Goal: Transaction & Acquisition: Purchase product/service

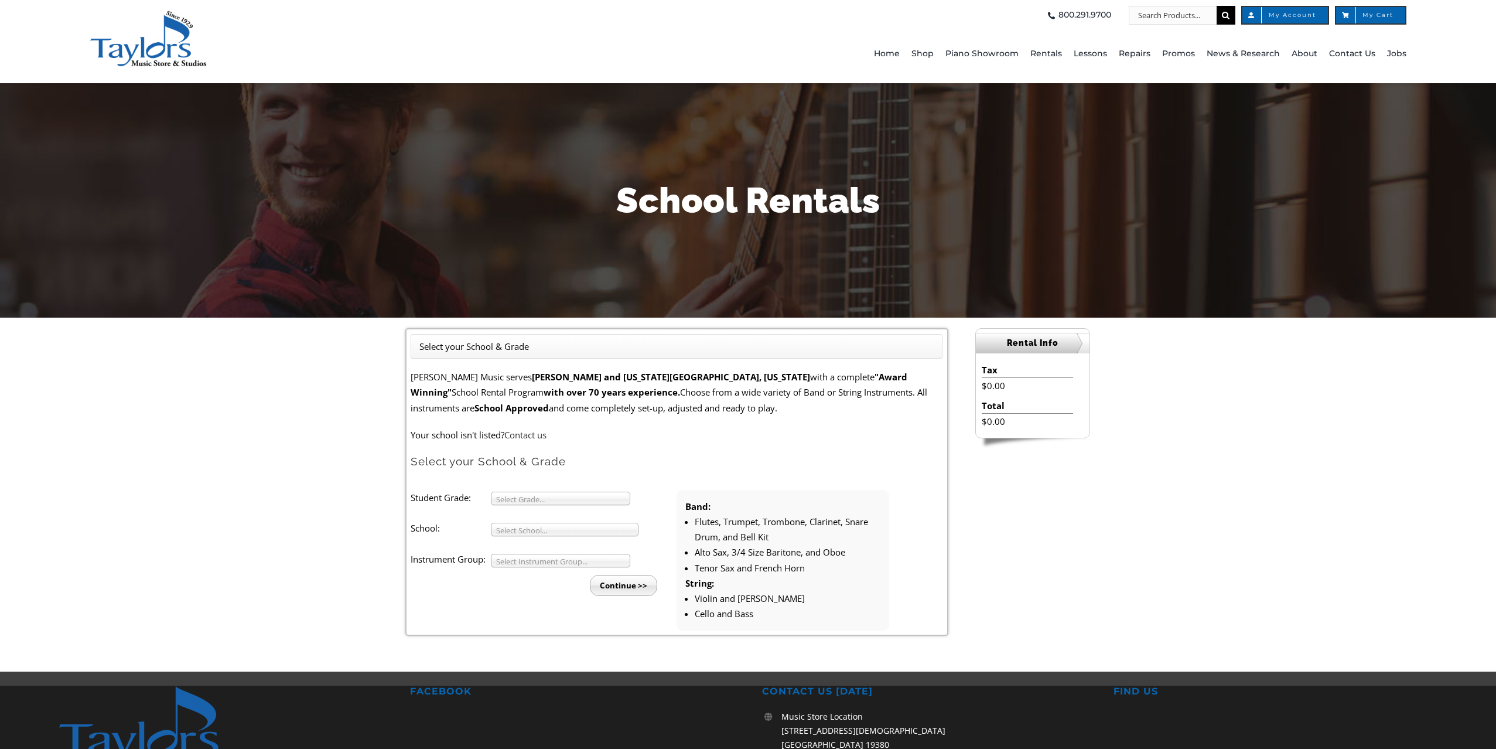
click at [622, 496] on b at bounding box center [624, 498] width 11 height 12
click at [558, 507] on li "3" at bounding box center [564, 511] width 127 height 15
click at [631, 529] on b at bounding box center [632, 529] width 11 height 12
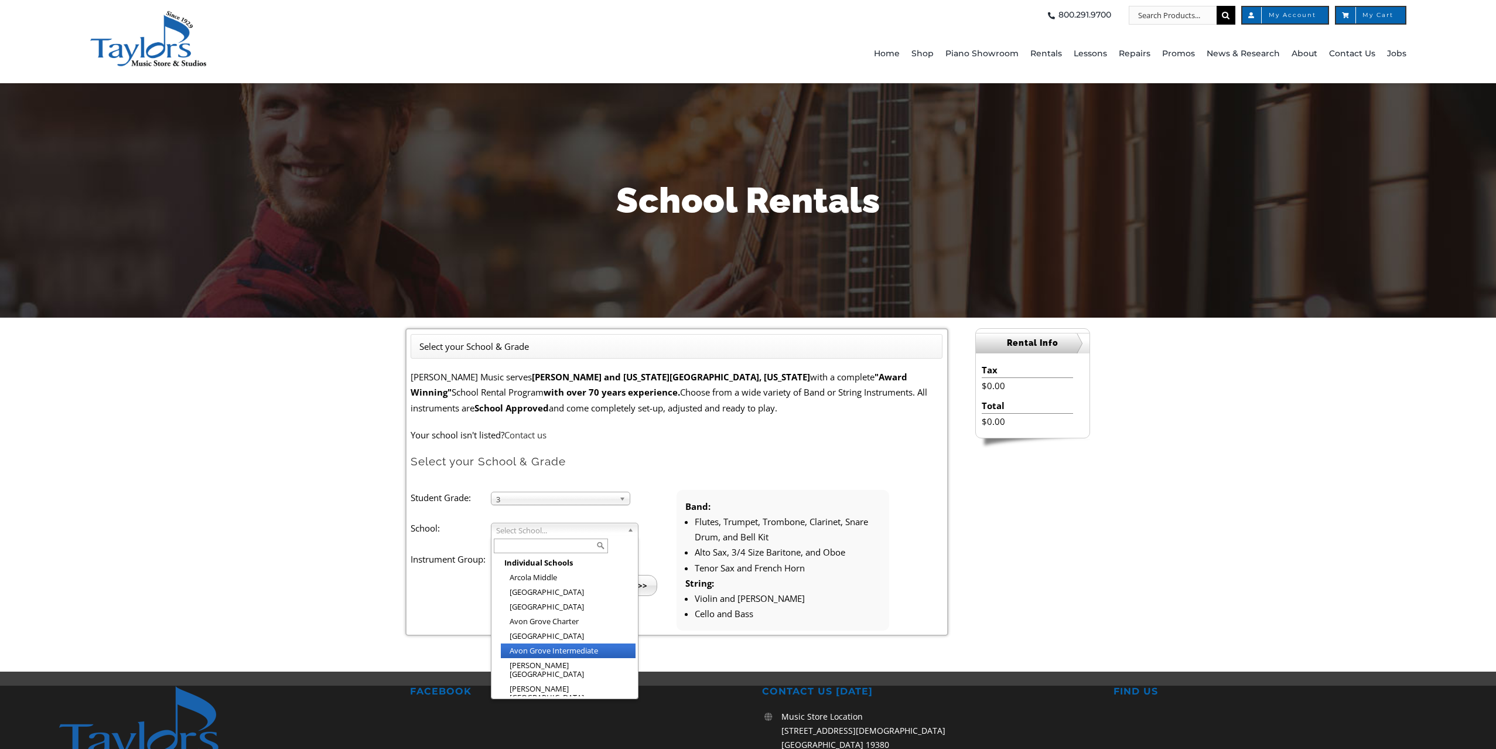
click at [597, 649] on li "Avon Grove Intermediate" at bounding box center [568, 650] width 135 height 15
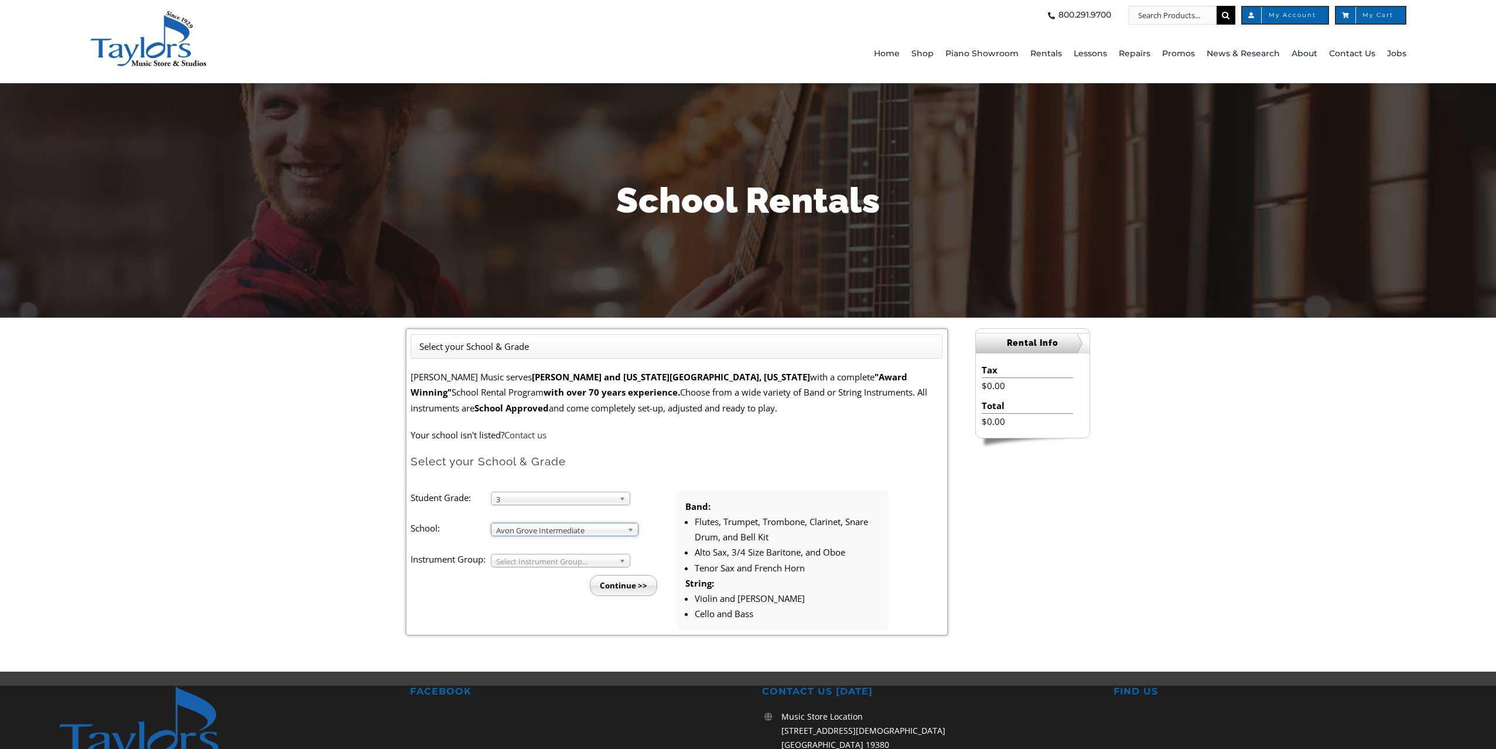
click at [617, 557] on link "Select Instrument Group..." at bounding box center [560, 560] width 139 height 13
click at [576, 586] on li "Strings" at bounding box center [564, 588] width 127 height 15
click at [639, 579] on input "Continue >>" at bounding box center [623, 585] width 67 height 21
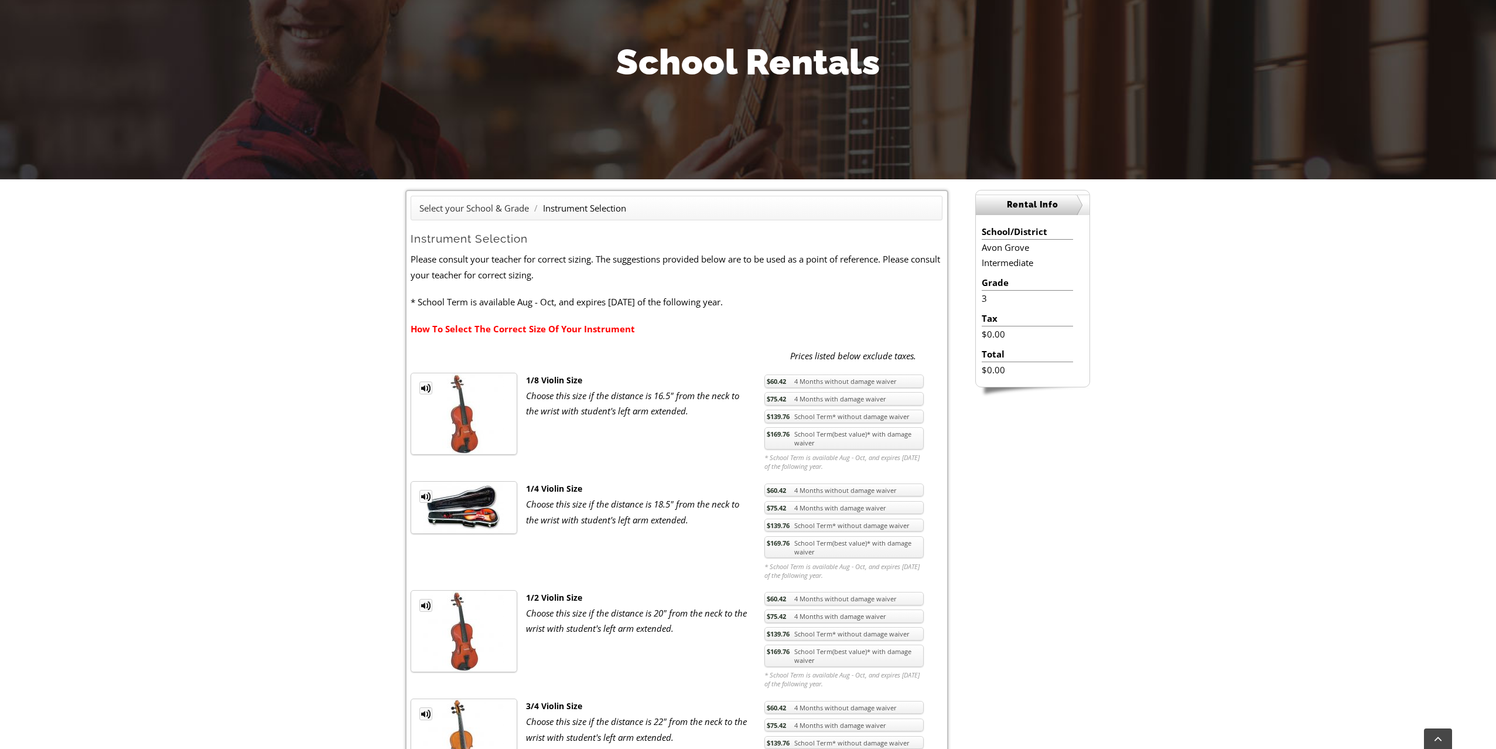
scroll to position [140, 0]
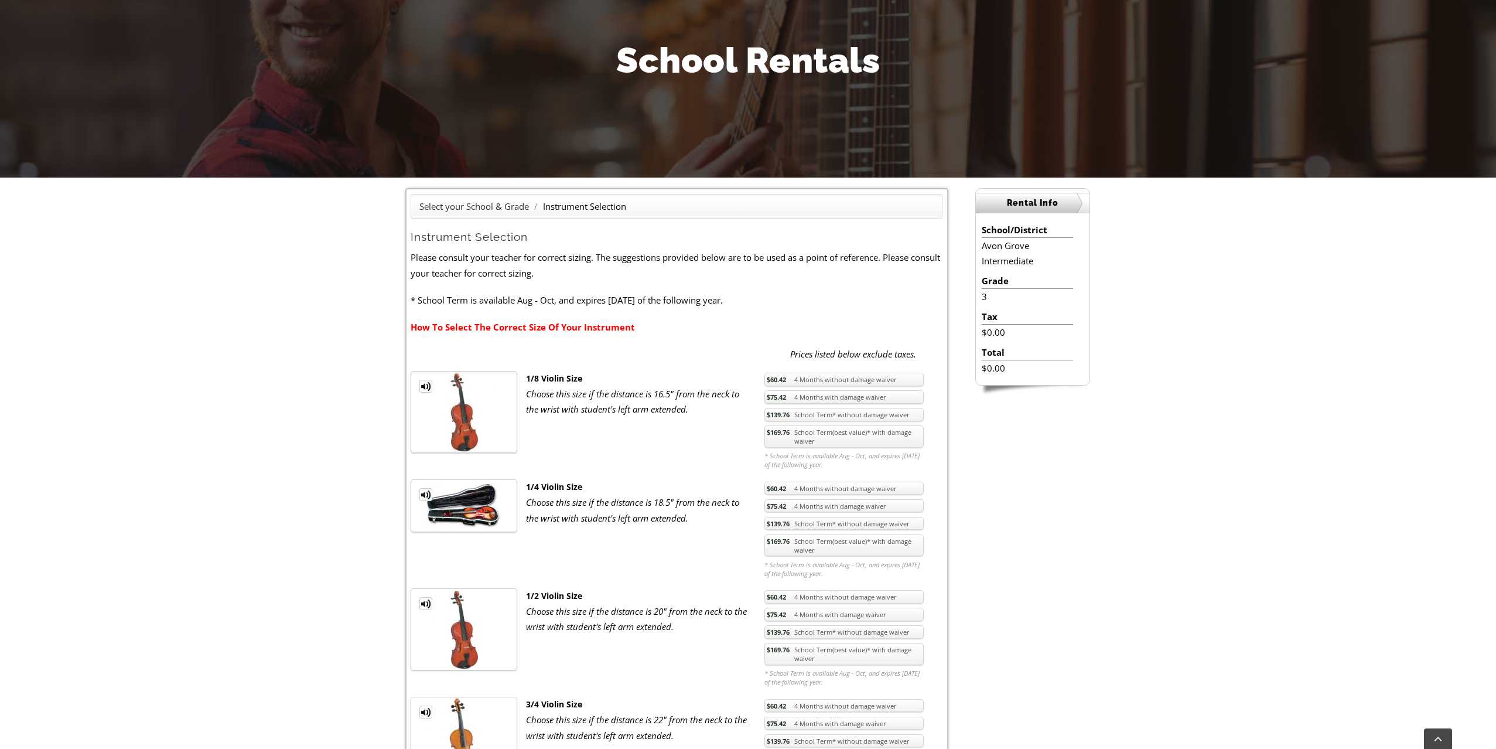
click at [619, 550] on ul "MP3 Clip 1/4 Violin Size Choose this size if the distance is 18.5" from the nec…" at bounding box center [677, 529] width 532 height 100
click at [475, 500] on img at bounding box center [464, 506] width 81 height 52
click at [836, 542] on link "$169.76 School Term(best value)* with damage waiver" at bounding box center [844, 545] width 159 height 22
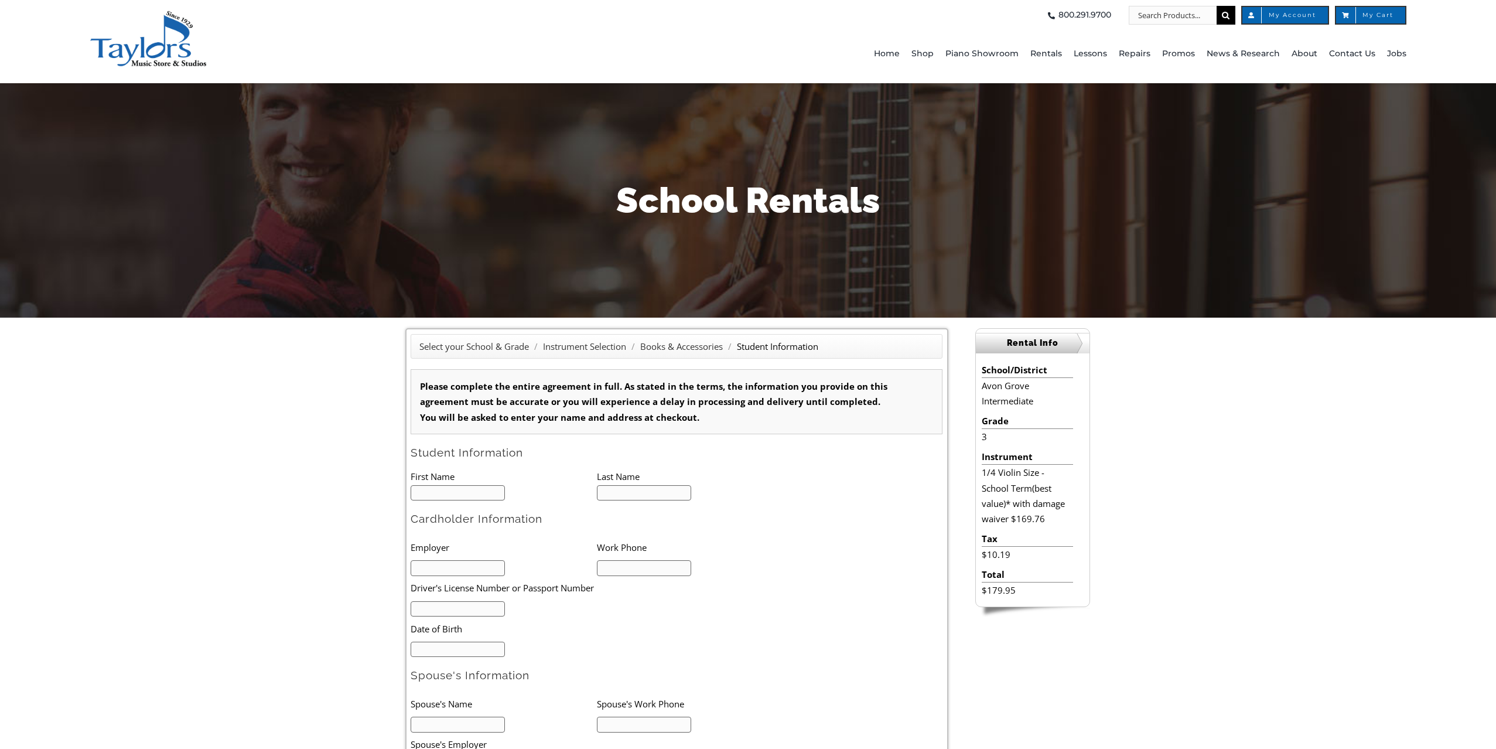
type input "K"
type input "1"
type input "KaeLinh"
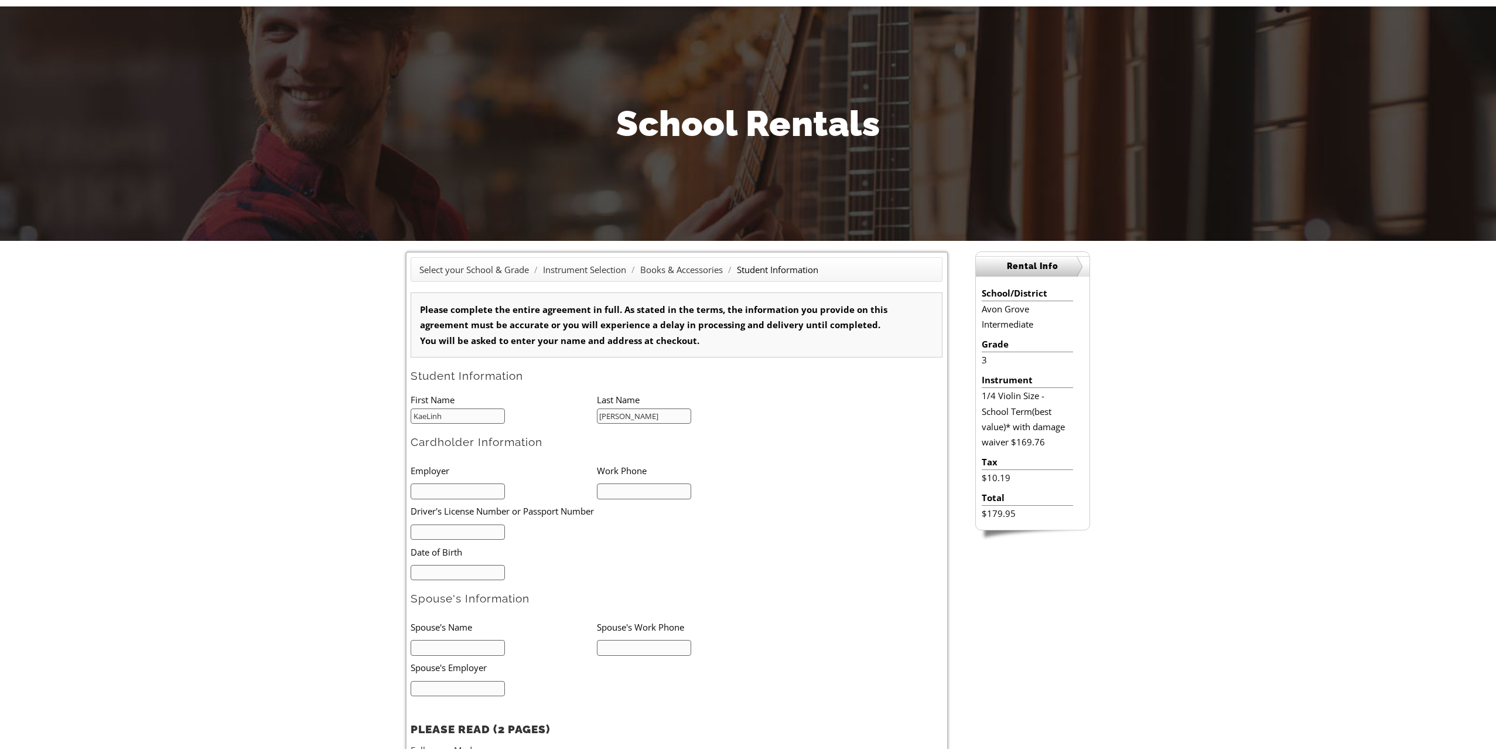
scroll to position [79, 0]
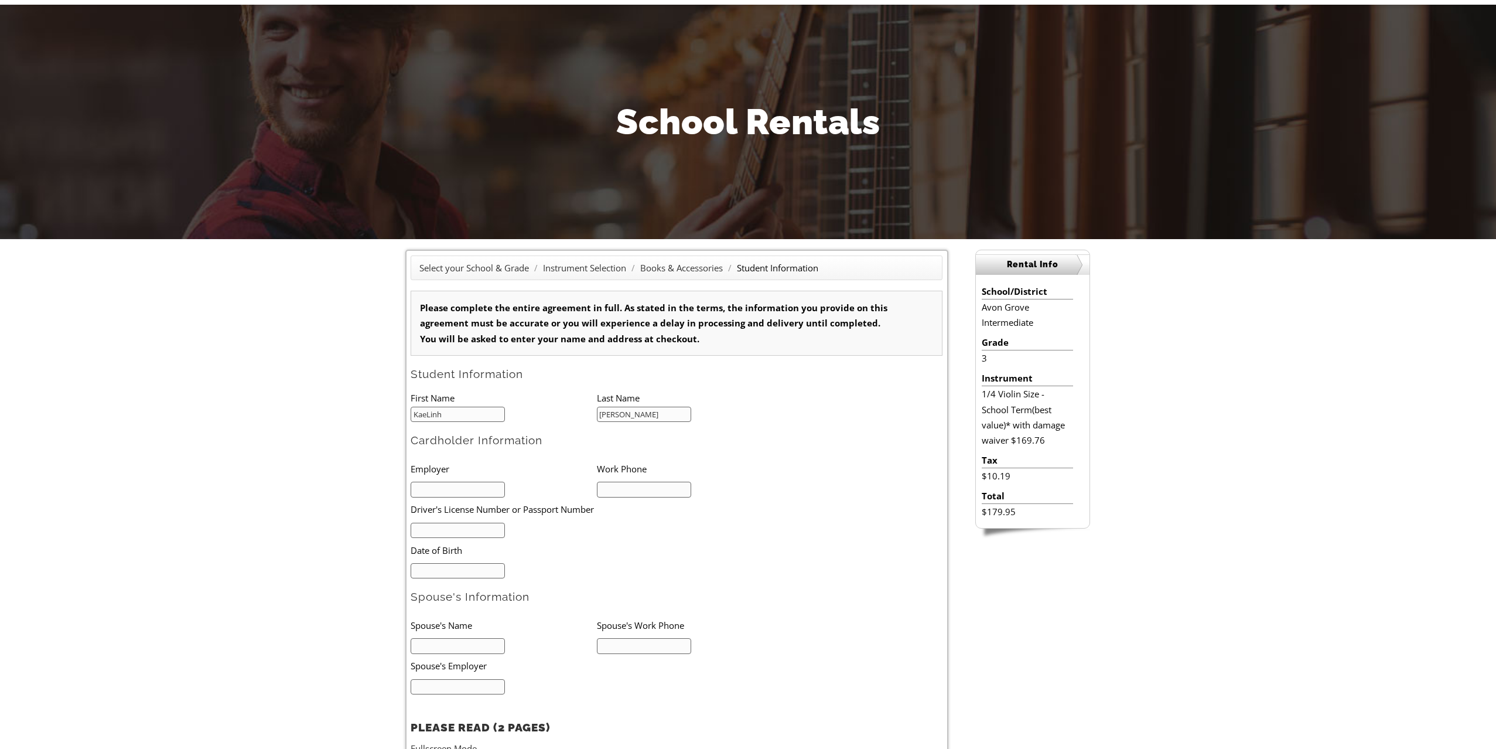
type input "Nguyen"
type input "443-553-4332"
click at [436, 531] on input "text" at bounding box center [458, 531] width 94 height 16
type input "07/12/1970"
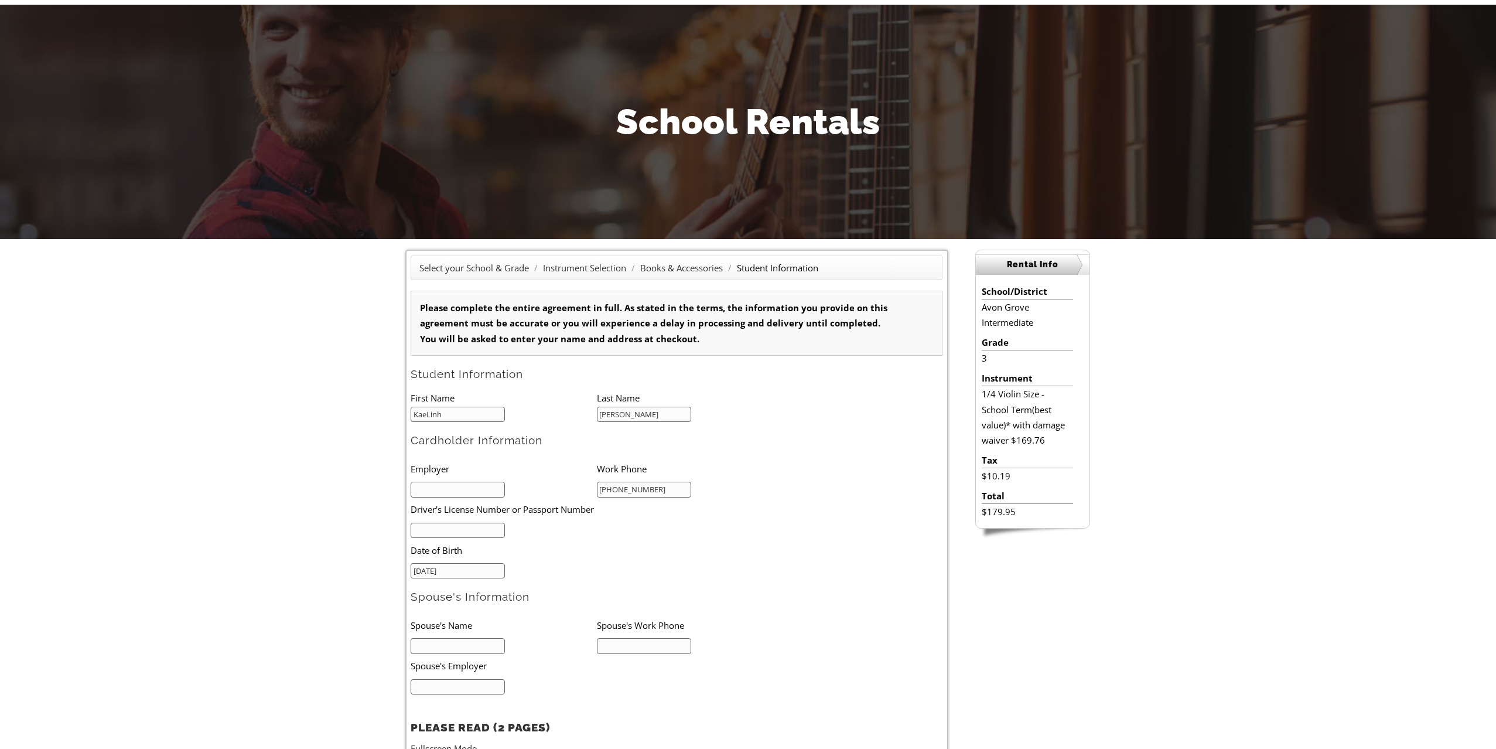
click at [432, 528] on input "text" at bounding box center [458, 531] width 94 height 16
type input "22155410"
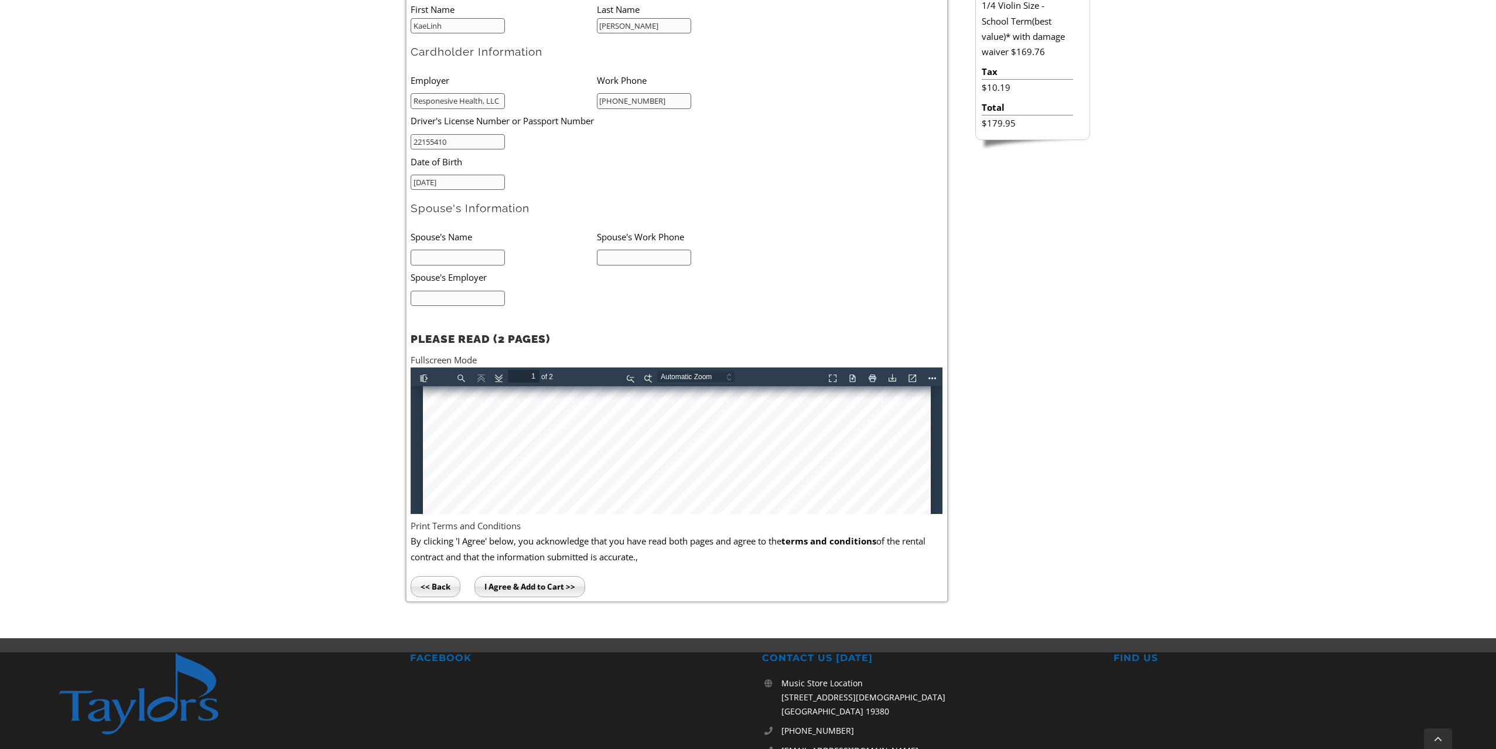
scroll to position [215, 0]
type input "Responesive Health, LLC"
click at [466, 437] on div at bounding box center [677, 589] width 508 height 837
type input "2"
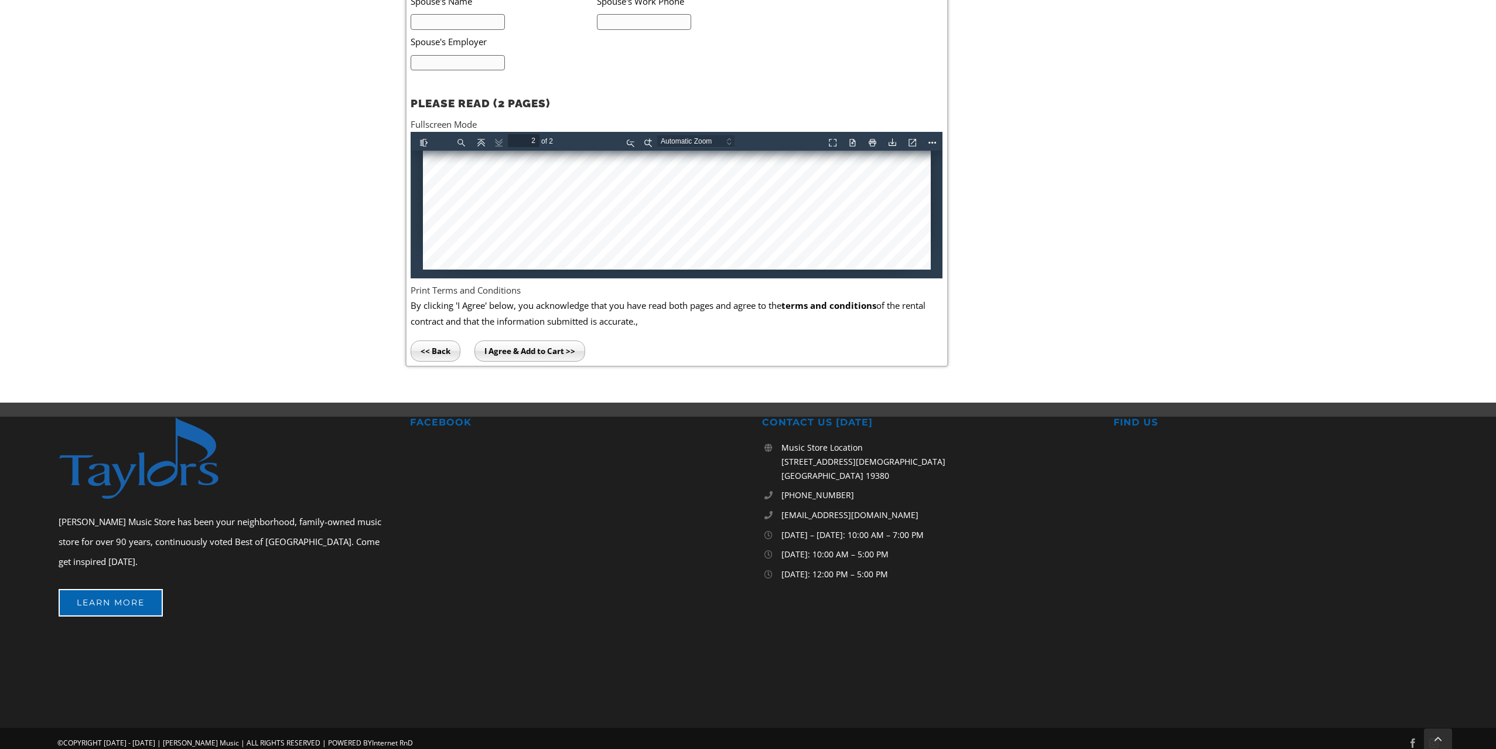
scroll to position [695, 0]
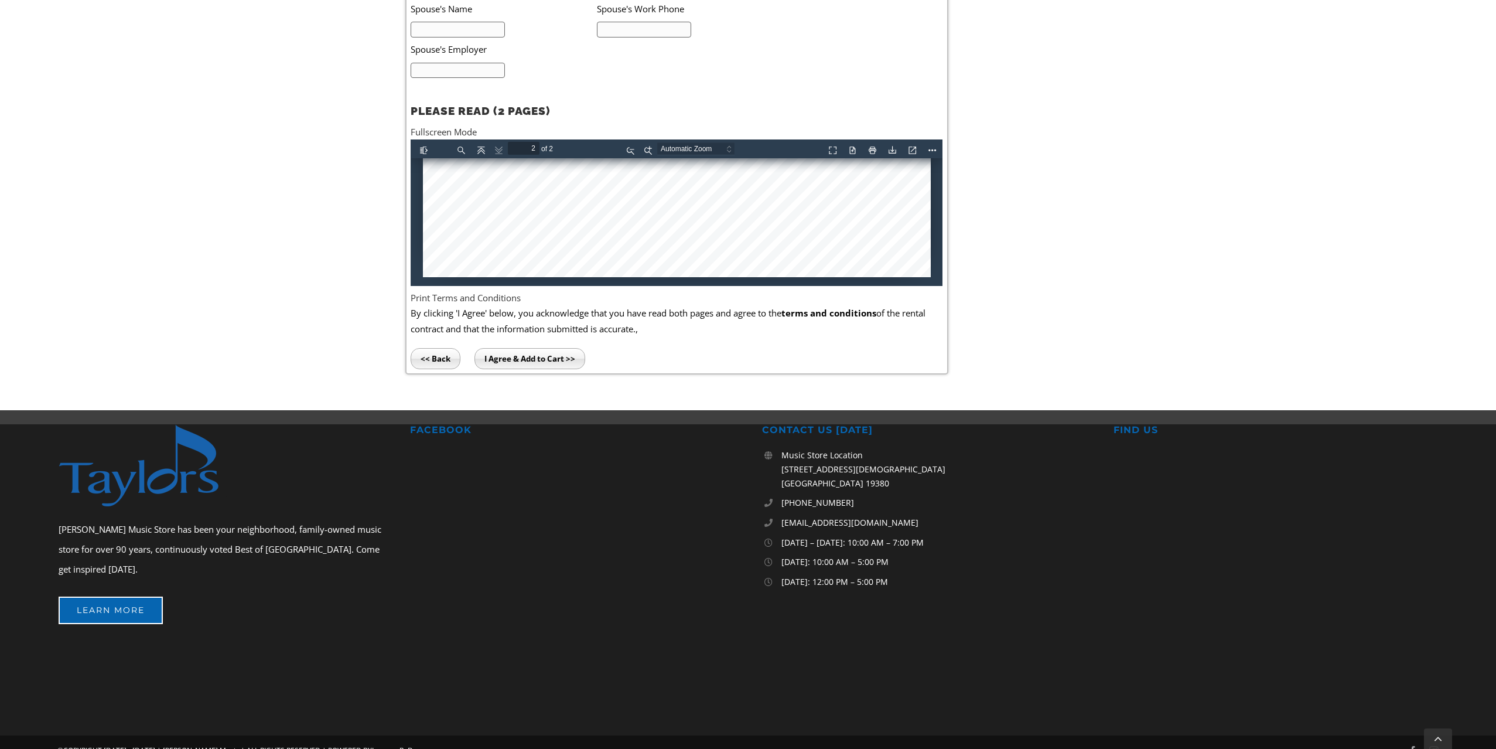
click at [516, 348] on input "I Agree & Add to Cart >>" at bounding box center [530, 358] width 111 height 21
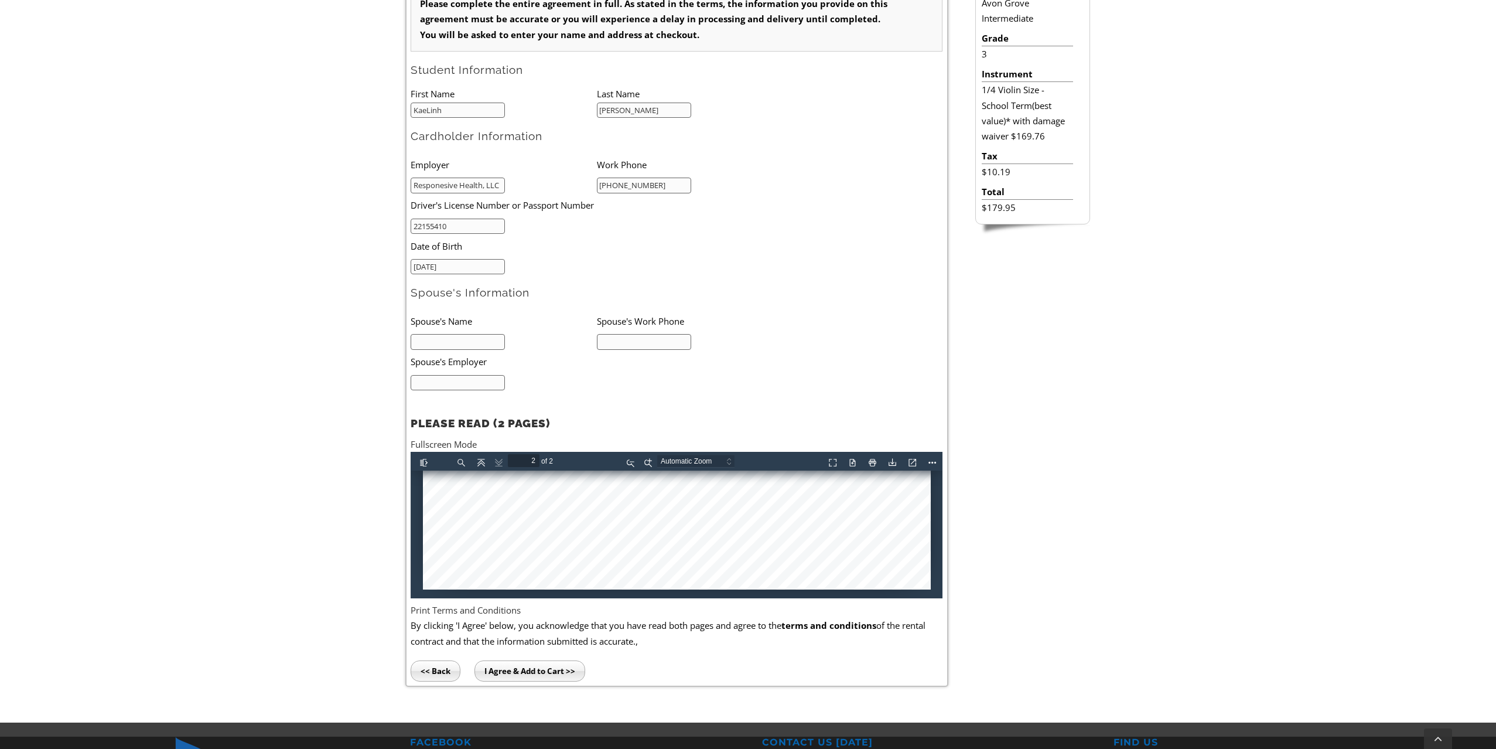
scroll to position [383, 0]
click at [516, 660] on input "I Agree & Add to Cart >>" at bounding box center [530, 670] width 111 height 21
type input "Kristen"
type input "443-350-7196"
click at [522, 665] on input "I Agree & Add to Cart >>" at bounding box center [530, 670] width 111 height 21
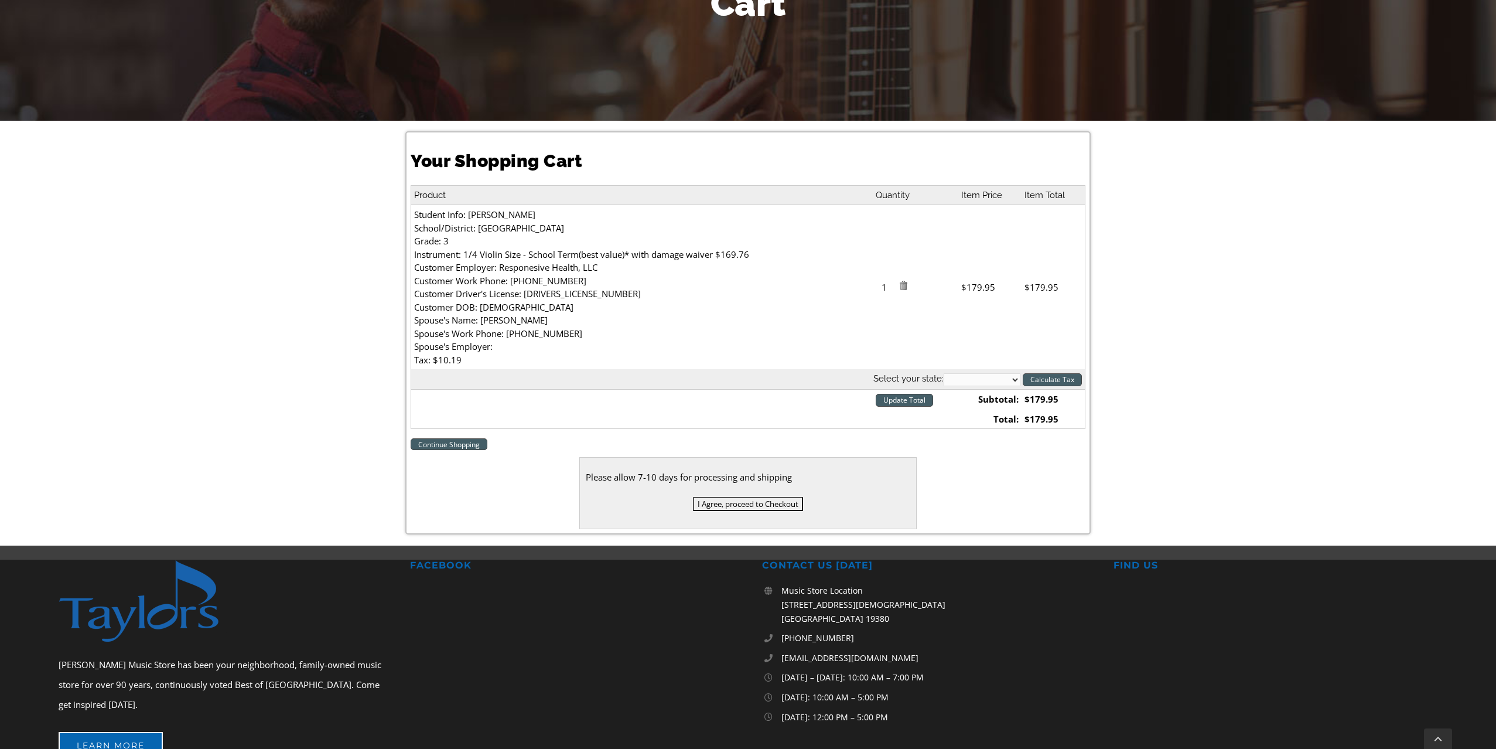
scroll to position [198, 0]
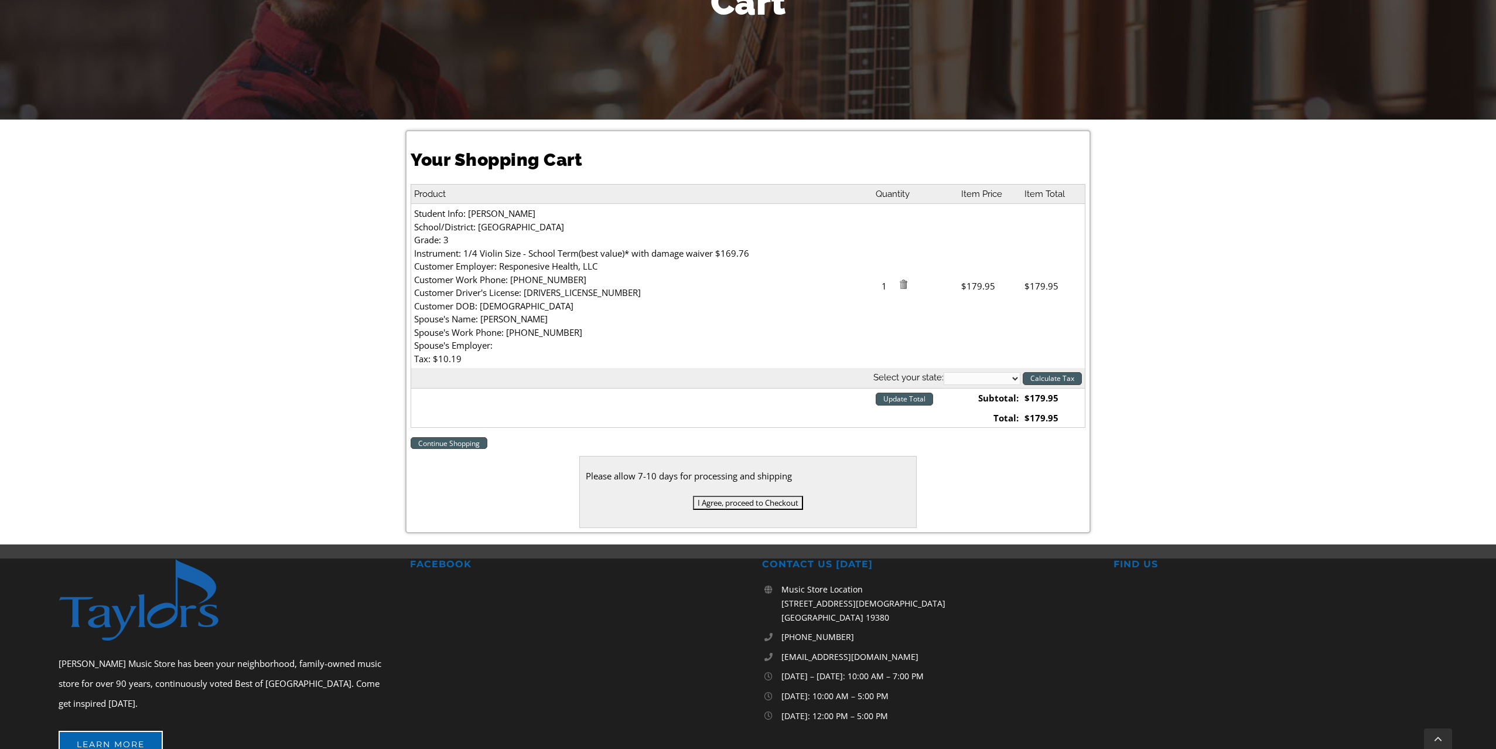
click at [748, 496] on input "I Agree, proceed to Checkout" at bounding box center [748, 503] width 110 height 14
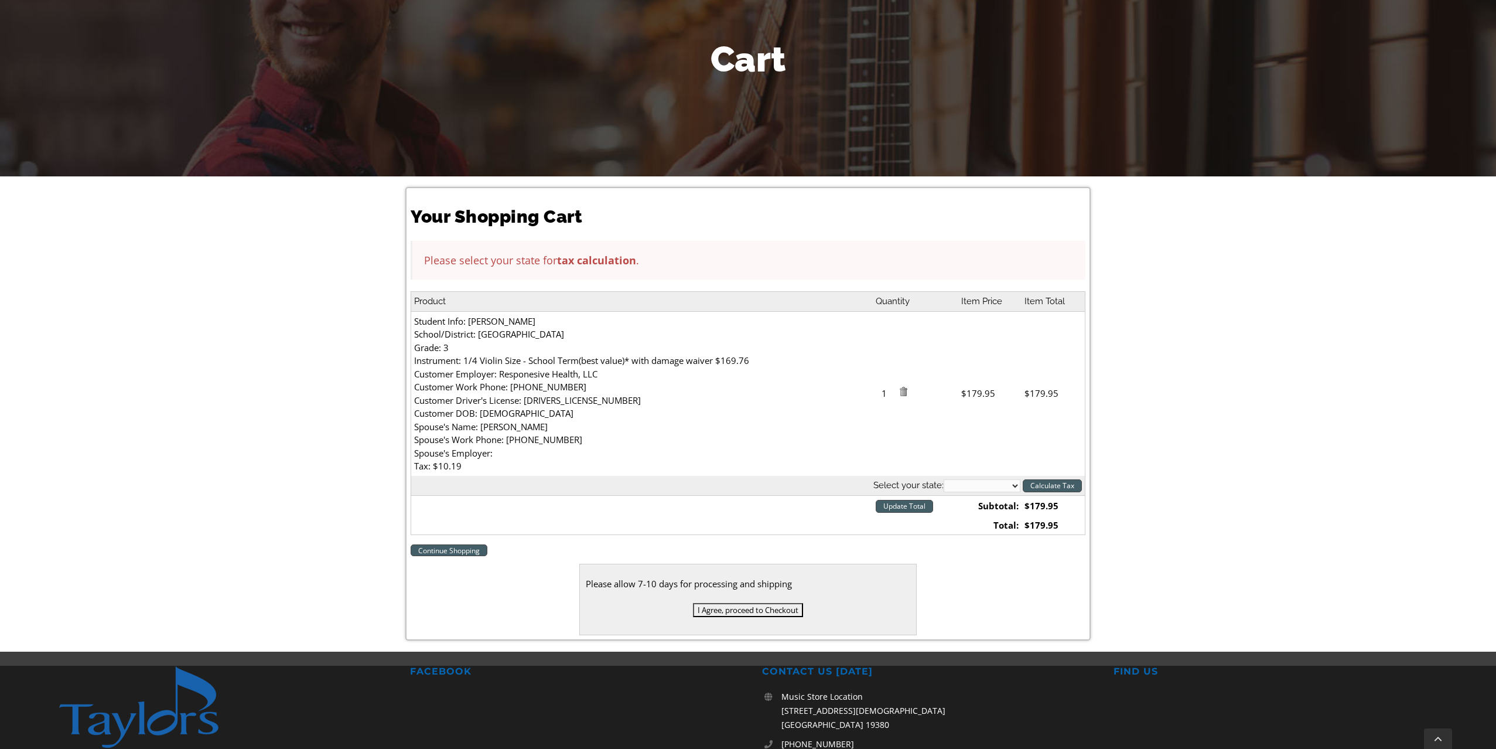
scroll to position [144, 0]
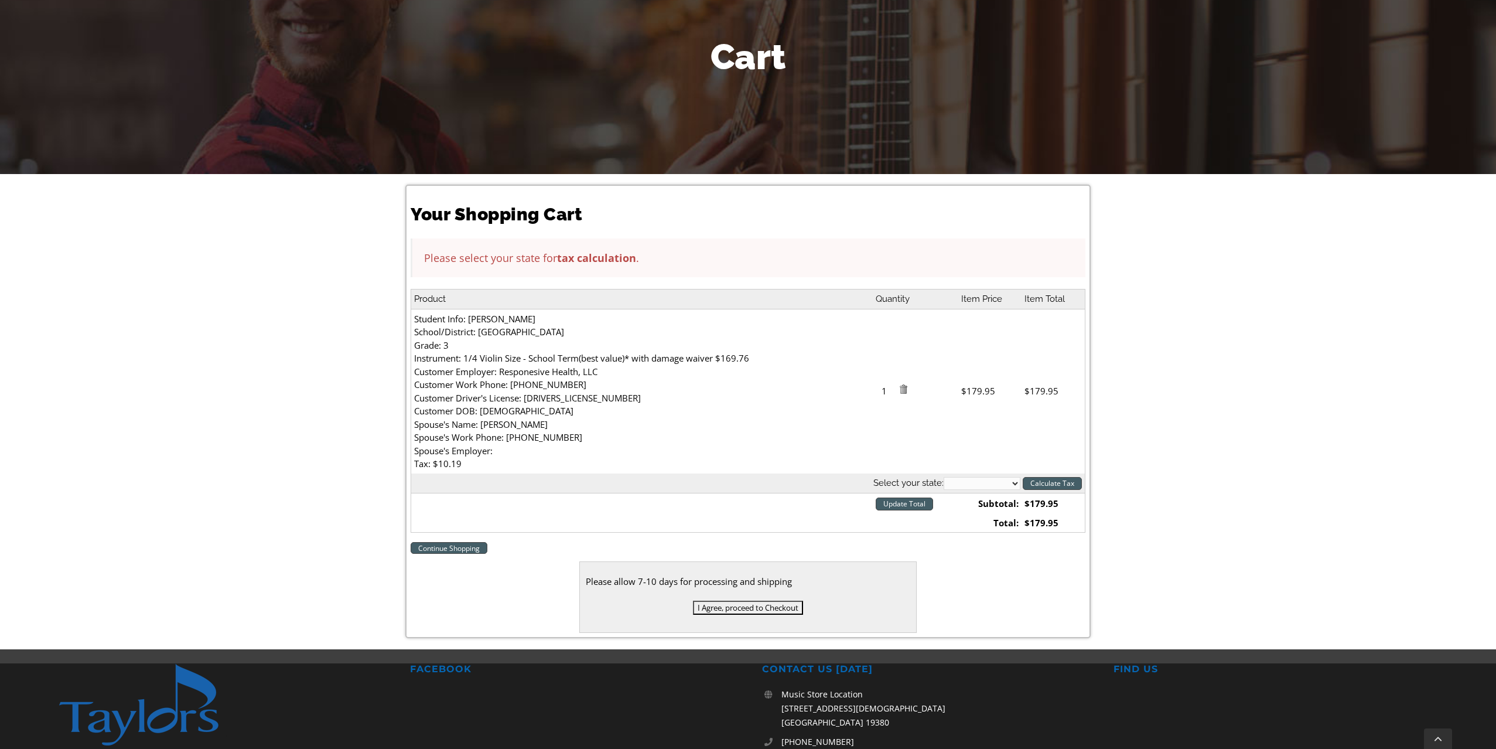
select select "PA"
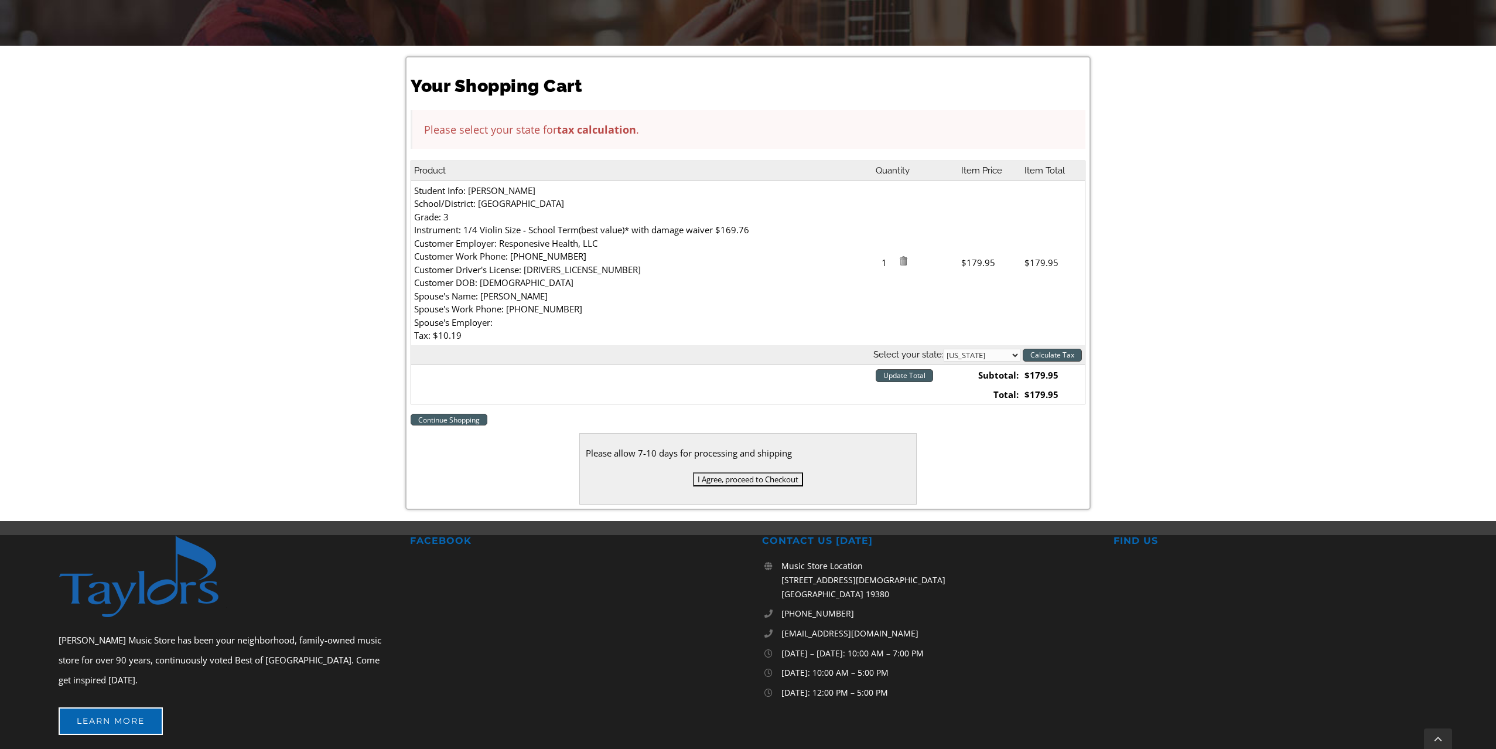
scroll to position [309, 0]
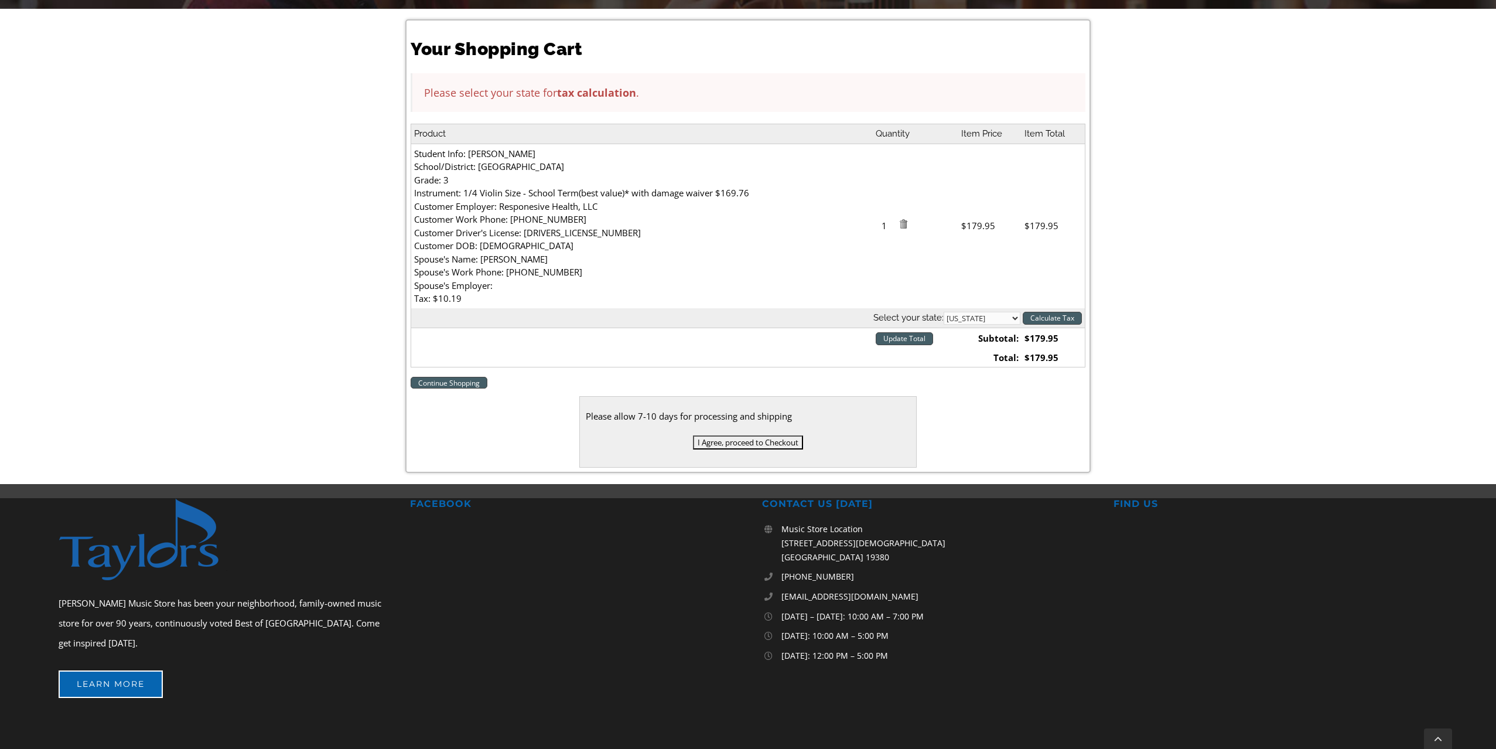
click at [750, 435] on input "I Agree, proceed to Checkout" at bounding box center [748, 442] width 110 height 14
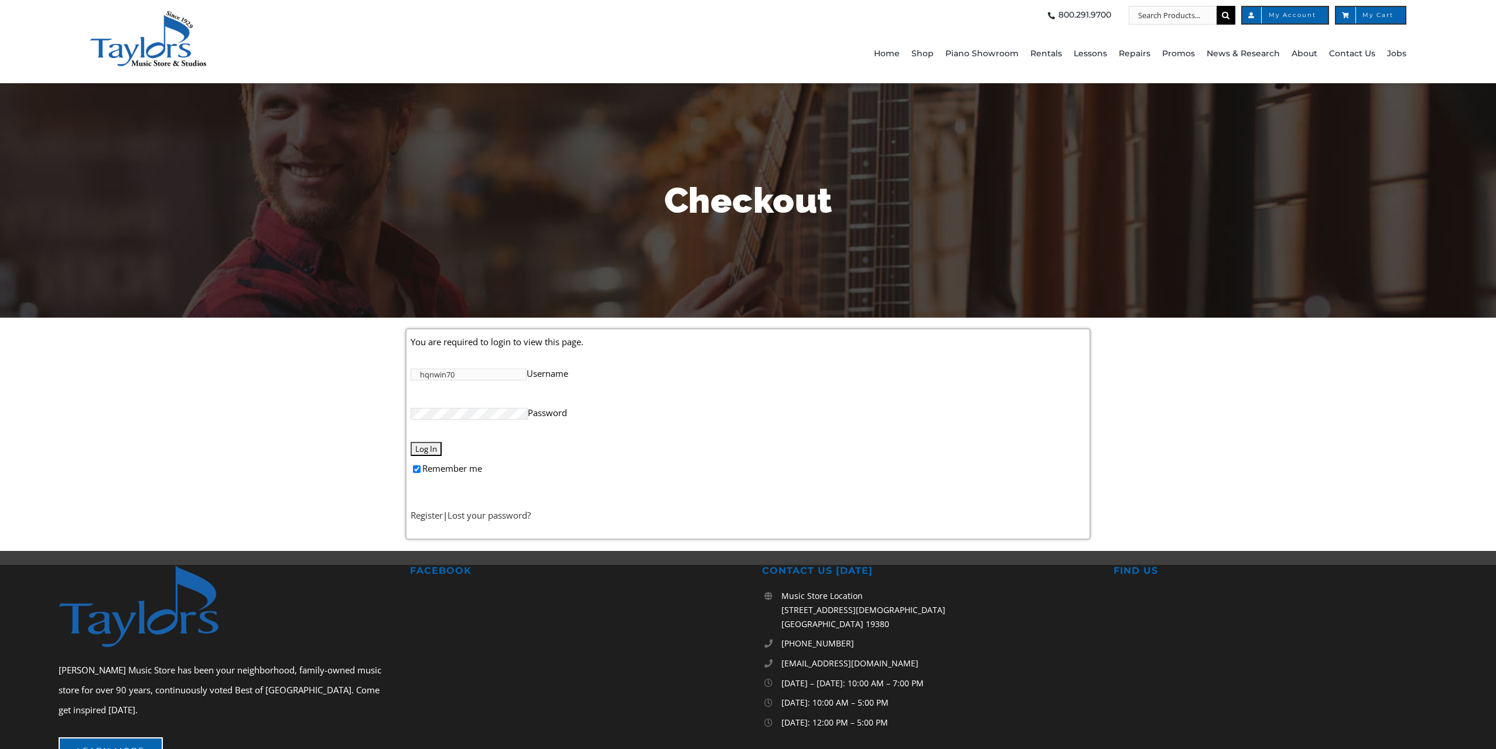
type input "hqnwin70"
click at [425, 510] on link "Register" at bounding box center [427, 515] width 32 height 12
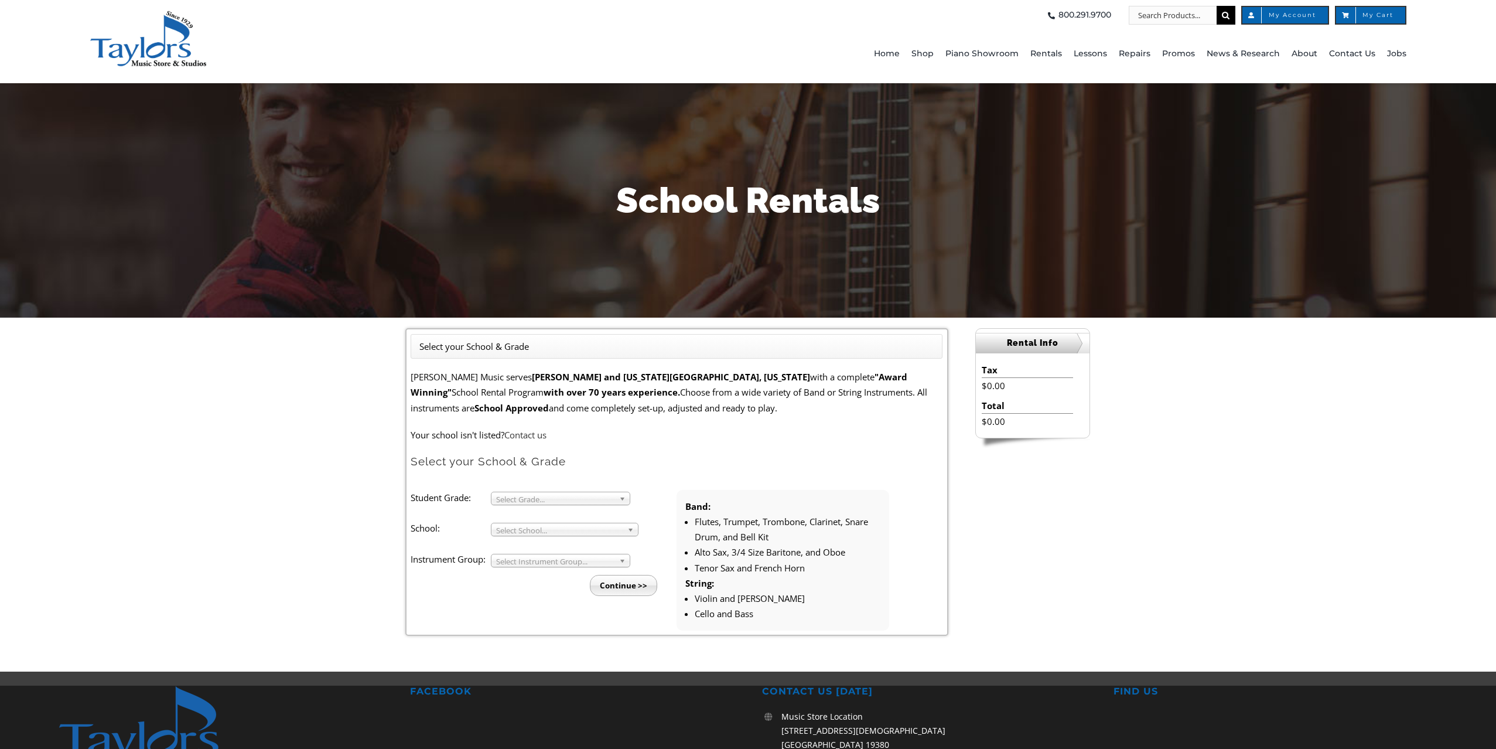
click at [619, 493] on b at bounding box center [624, 498] width 11 height 12
click at [554, 506] on li "3" at bounding box center [564, 511] width 127 height 15
click at [630, 528] on b at bounding box center [632, 529] width 11 height 12
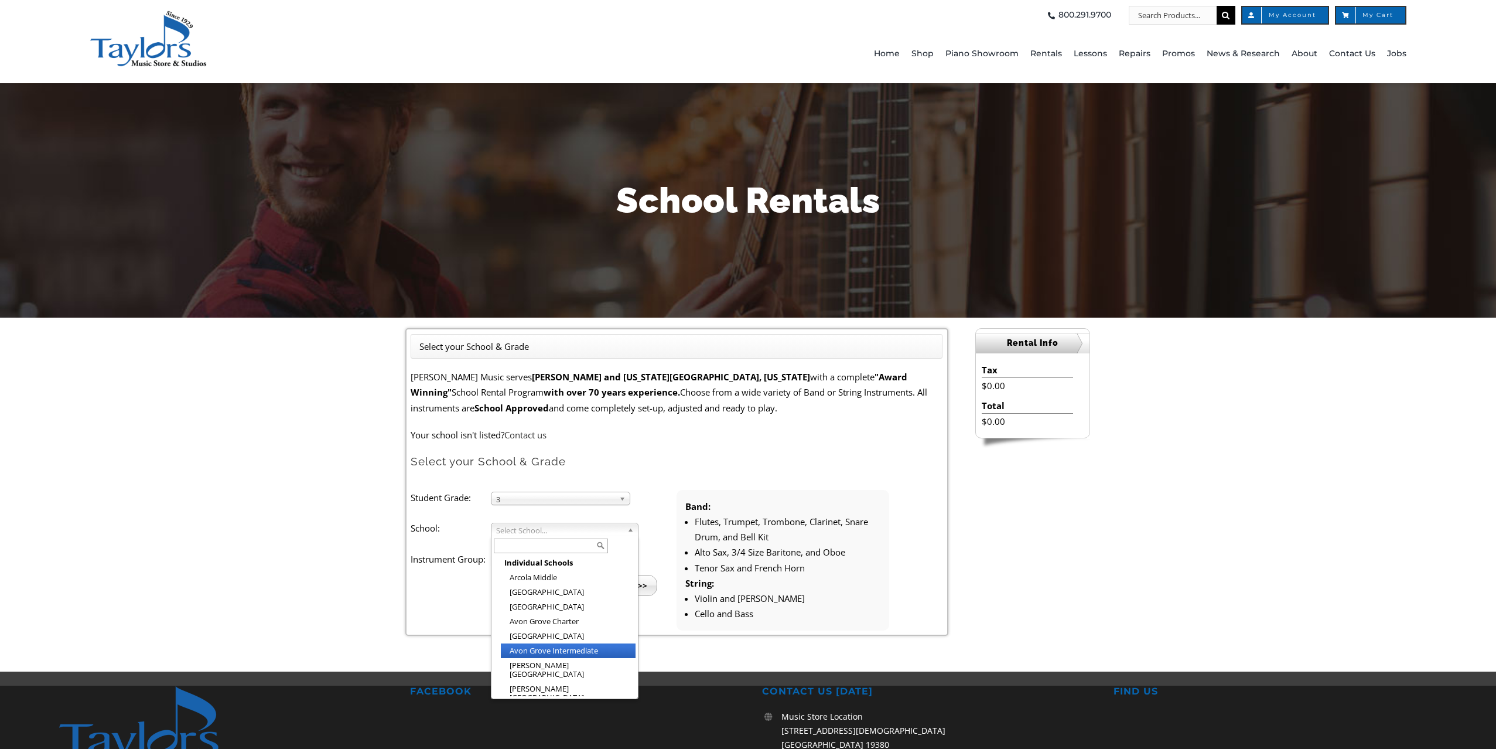
click at [559, 648] on li "Avon Grove Intermediate" at bounding box center [568, 650] width 135 height 15
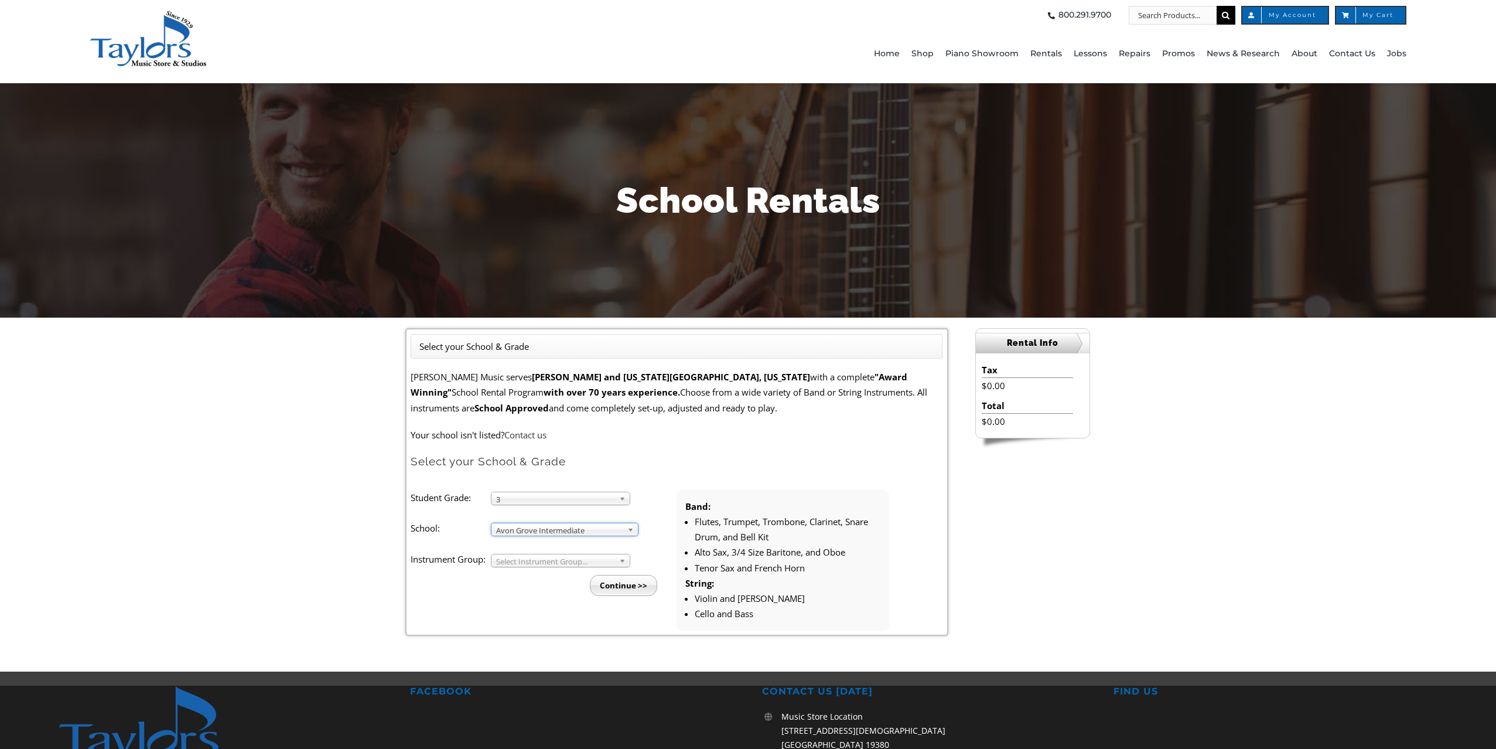
click at [615, 558] on link "Select Instrument Group..." at bounding box center [560, 560] width 139 height 13
click at [526, 584] on li "Strings" at bounding box center [564, 588] width 127 height 15
click at [639, 576] on input "Continue >>" at bounding box center [623, 585] width 67 height 21
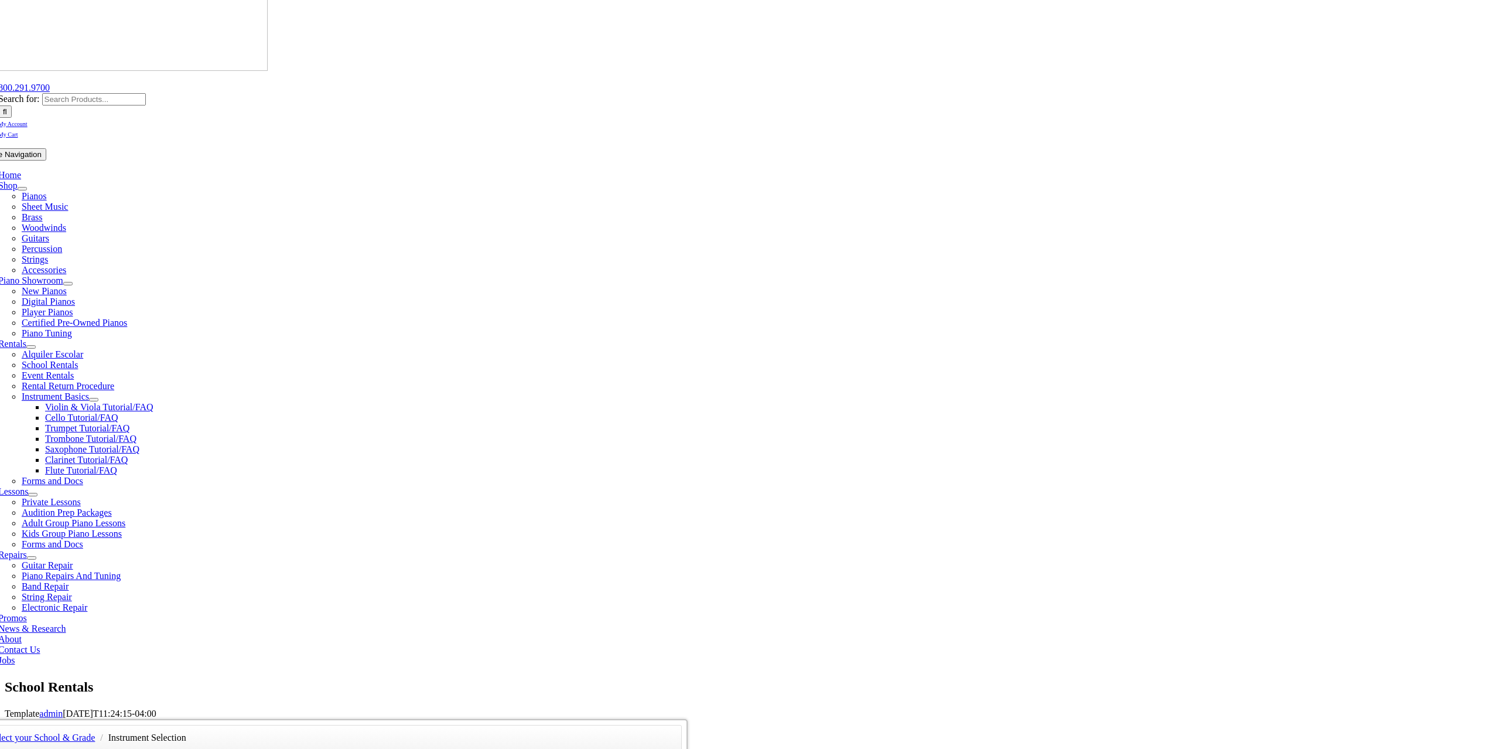
scroll to position [93, 0]
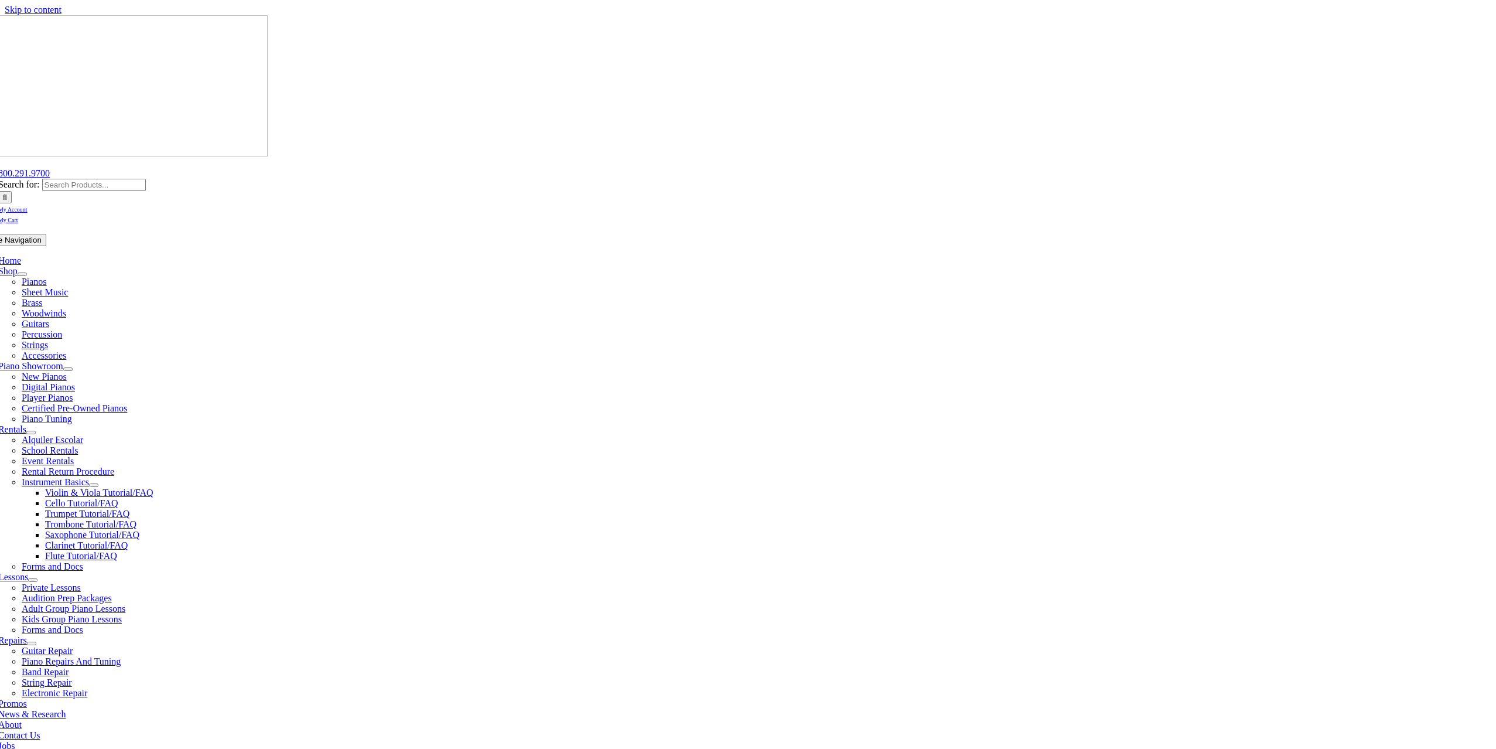
type input "1"
type input "KaeLinh"
type input "Nguyen"
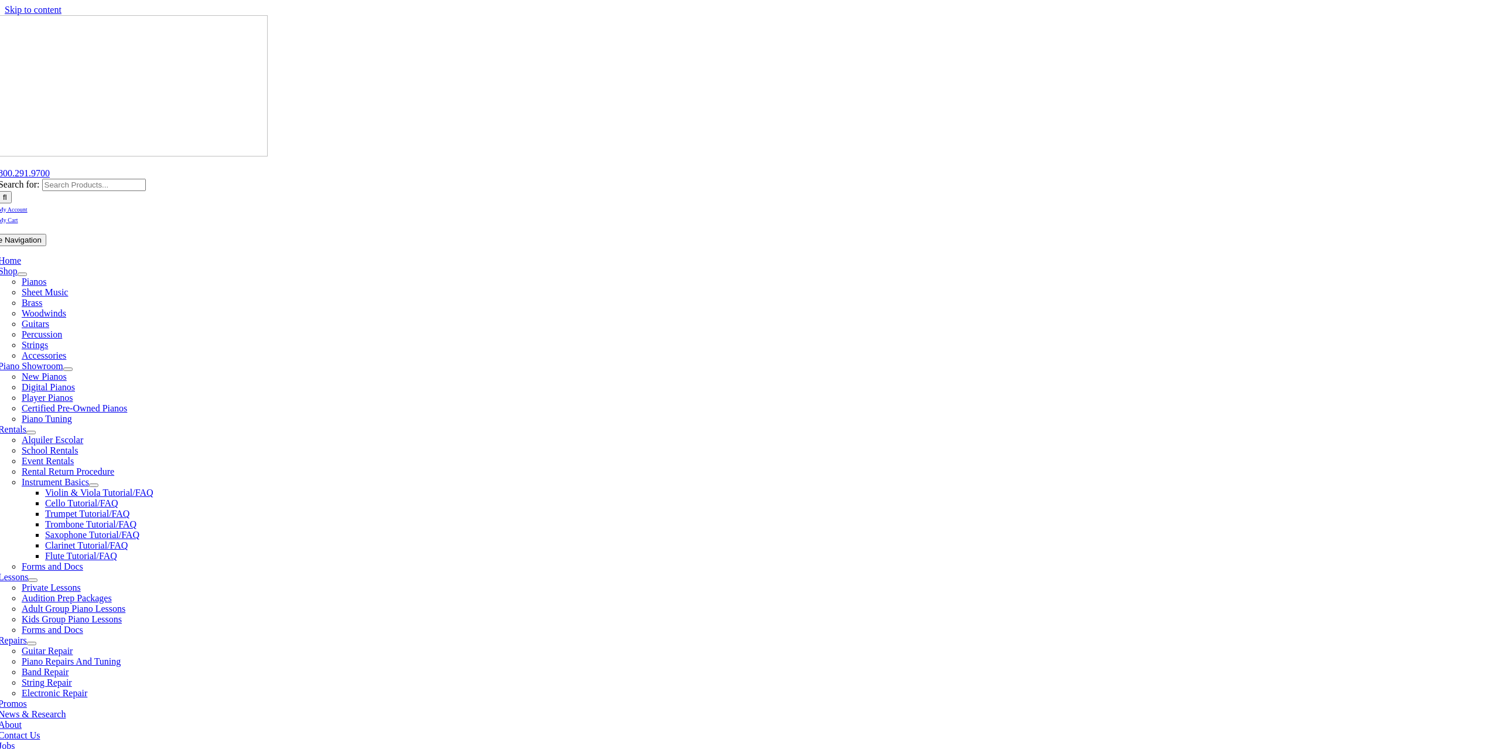
scroll to position [1, 0]
type input "Responsive Health, LC"
type input "443-553-4332"
type input "22155410"
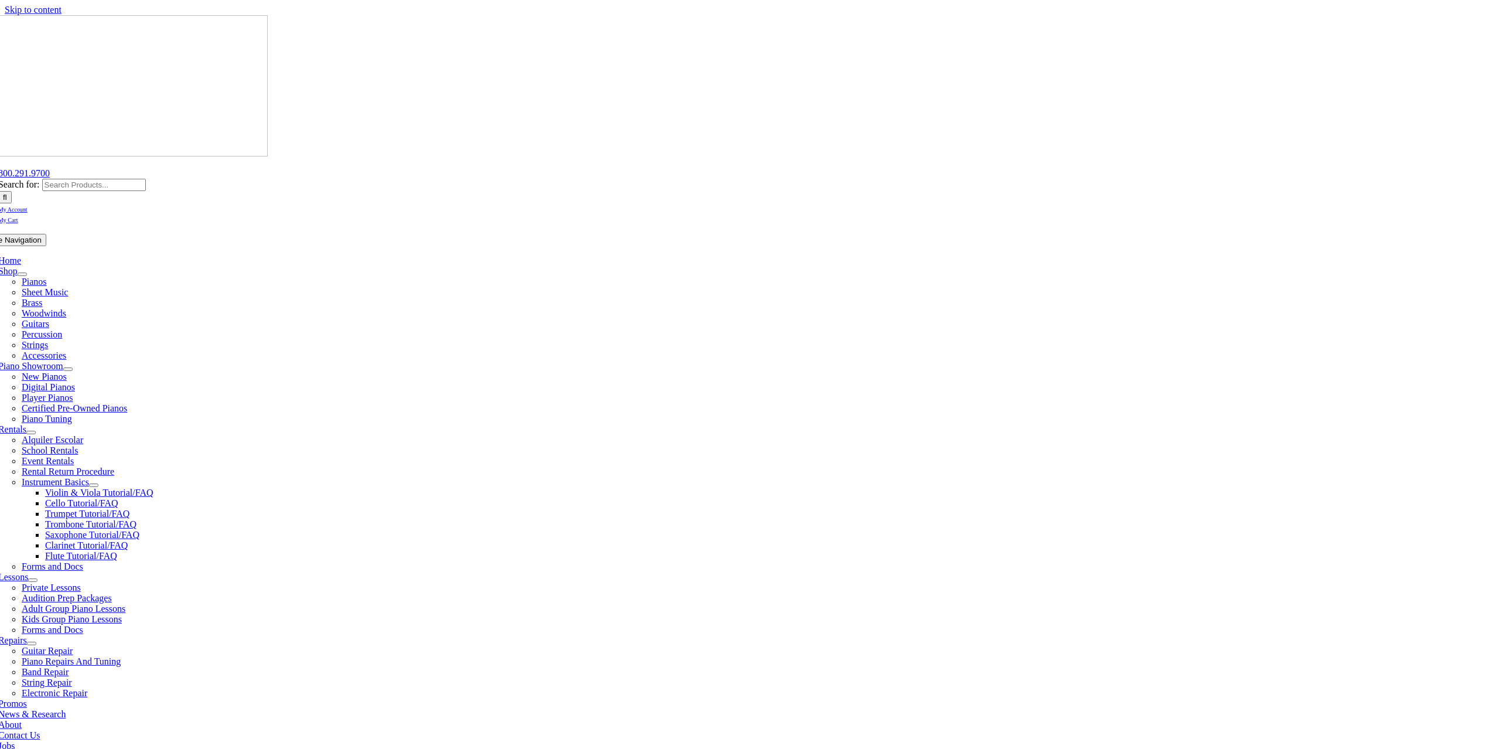
type input "07/12/1970"
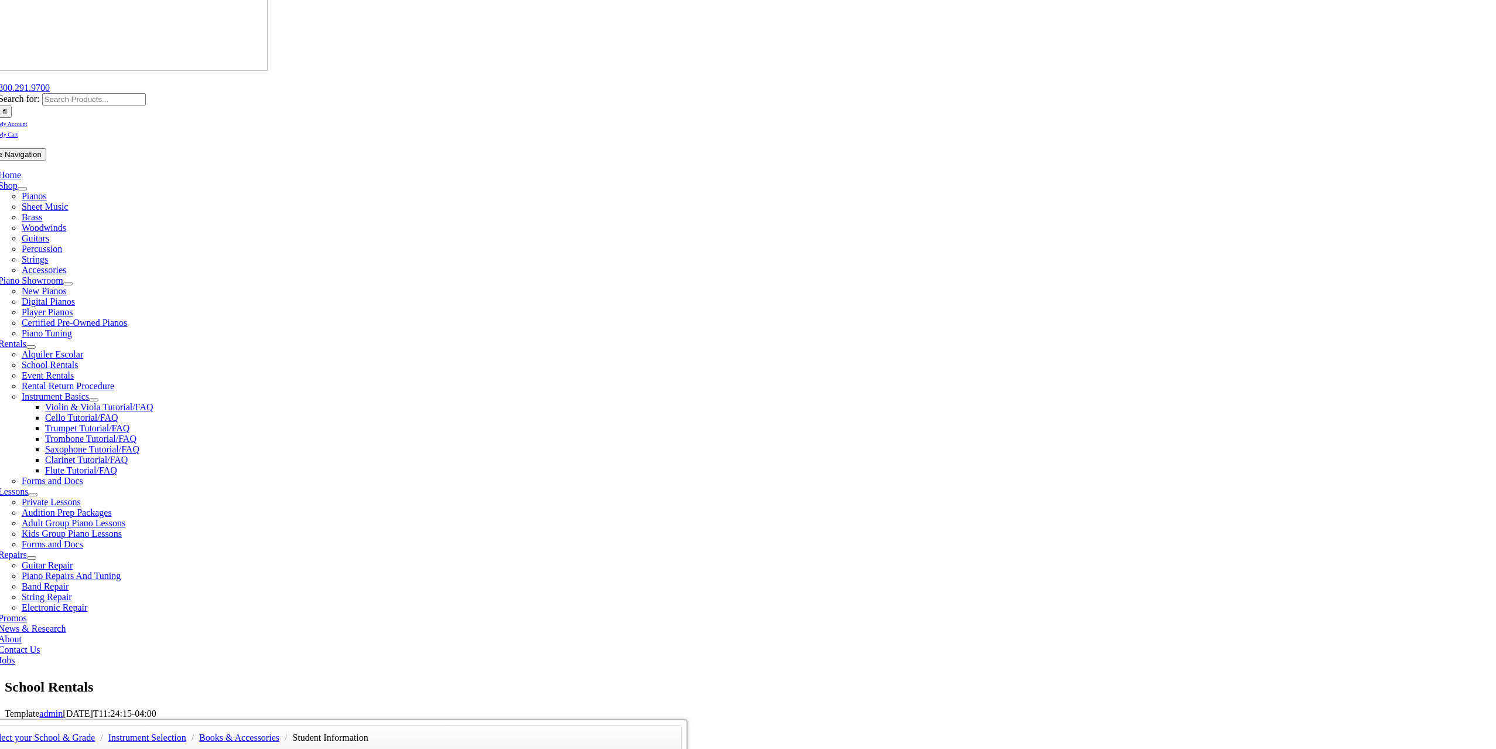
scroll to position [104, 0]
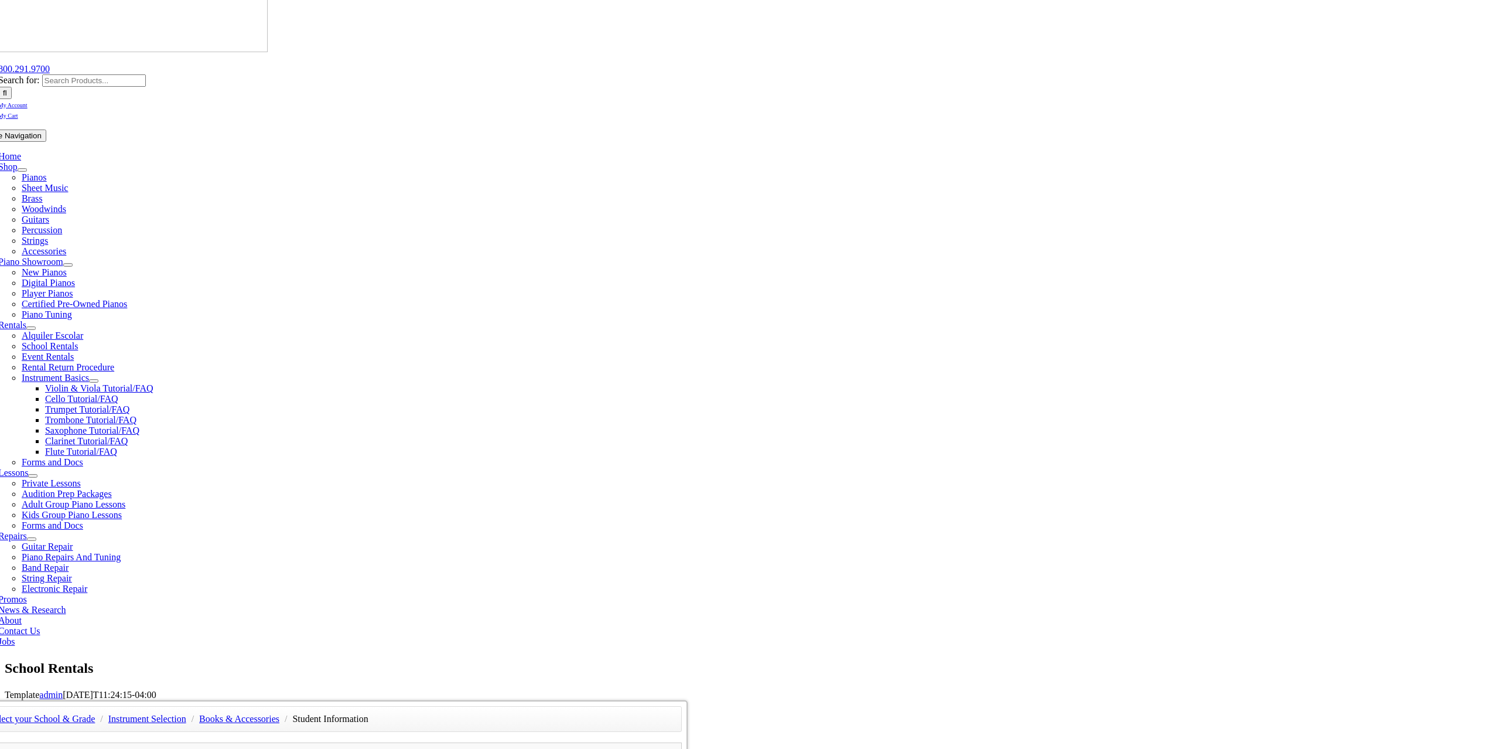
type input "Kristen"
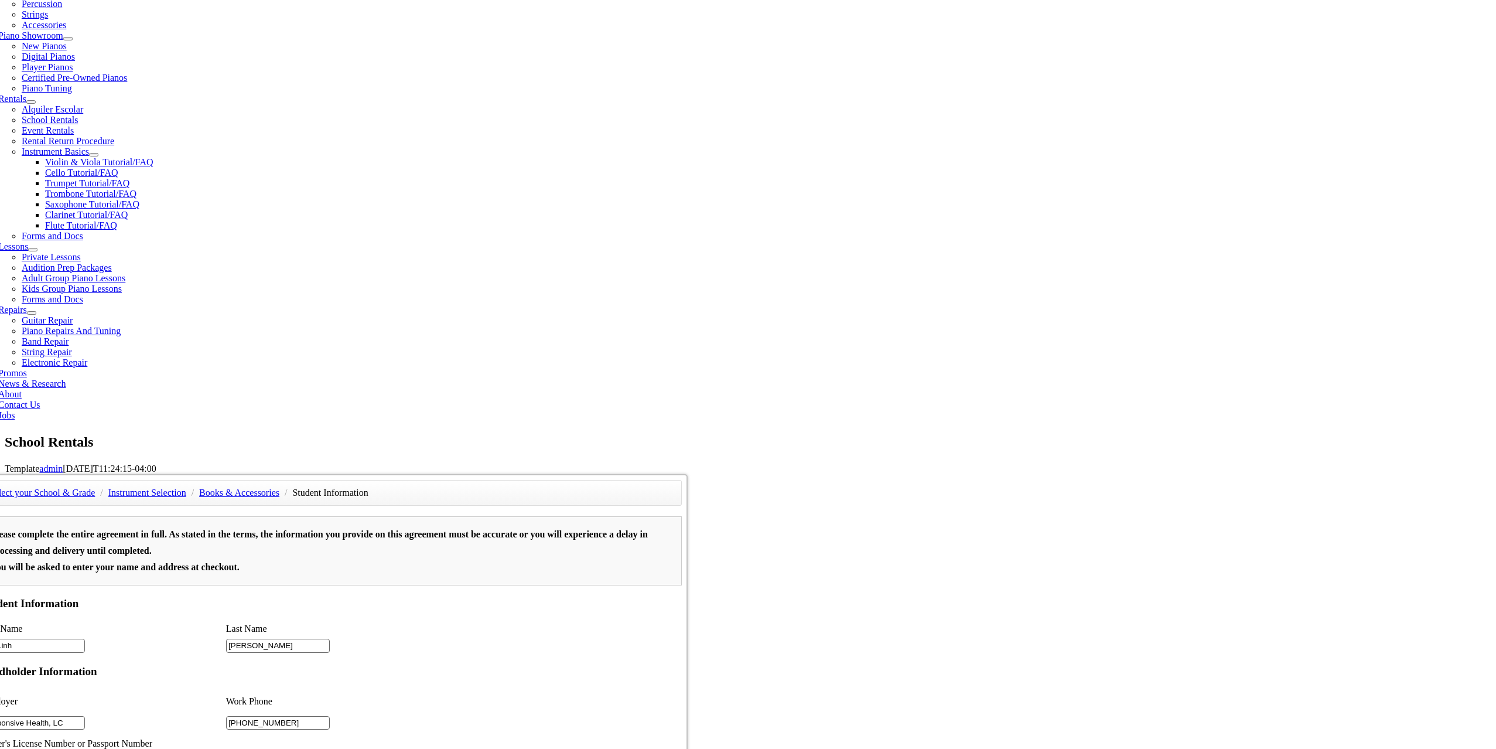
scroll to position [527, 0]
type input "443-350-7196"
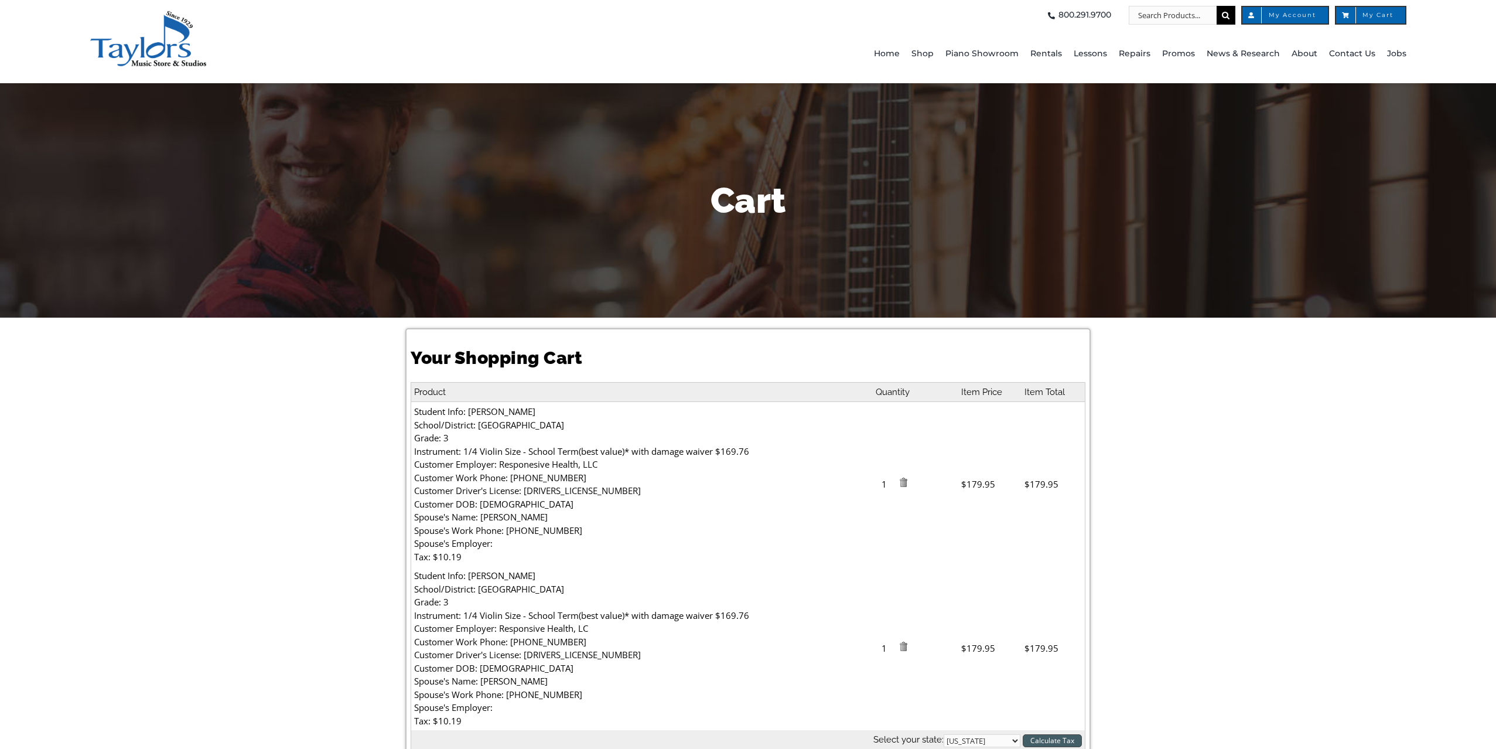
select select "PA"
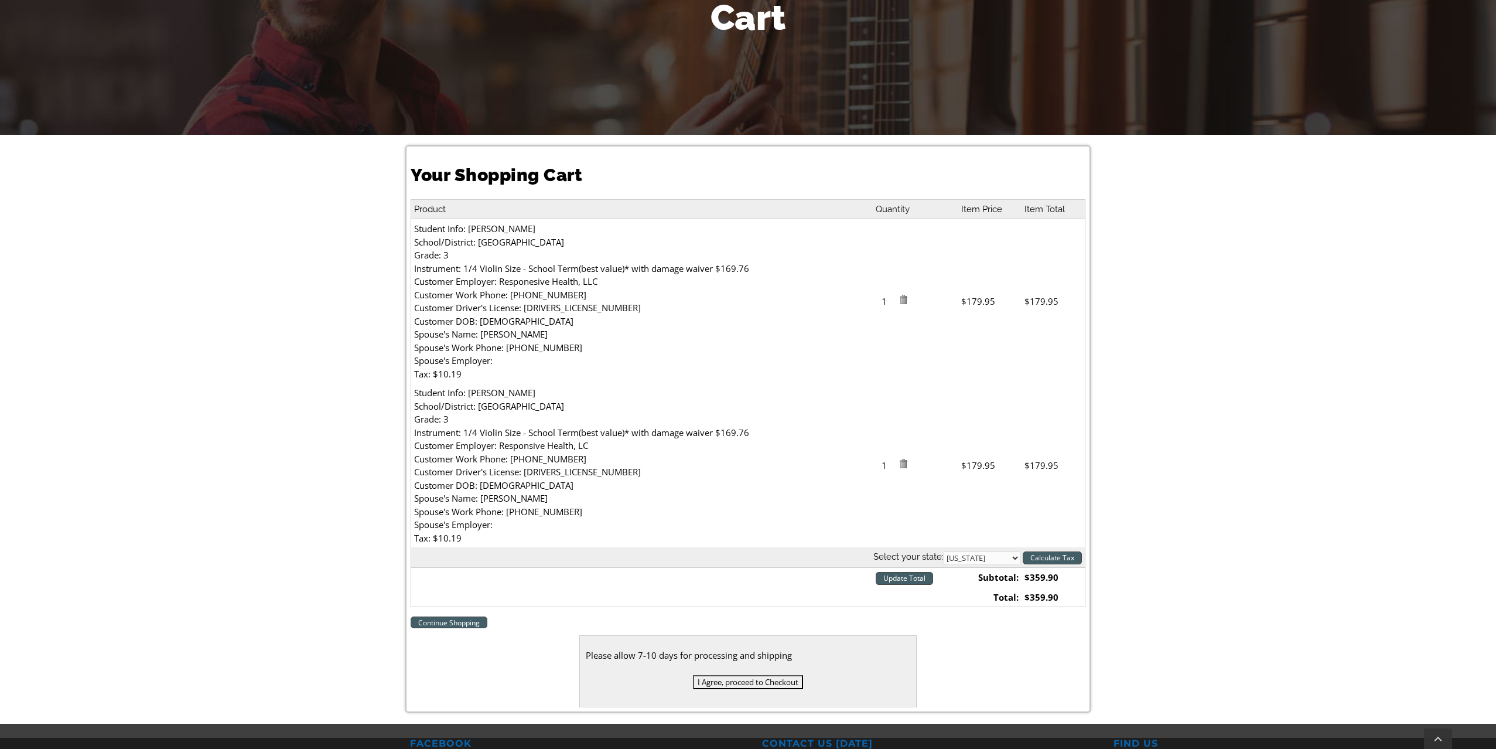
scroll to position [184, 0]
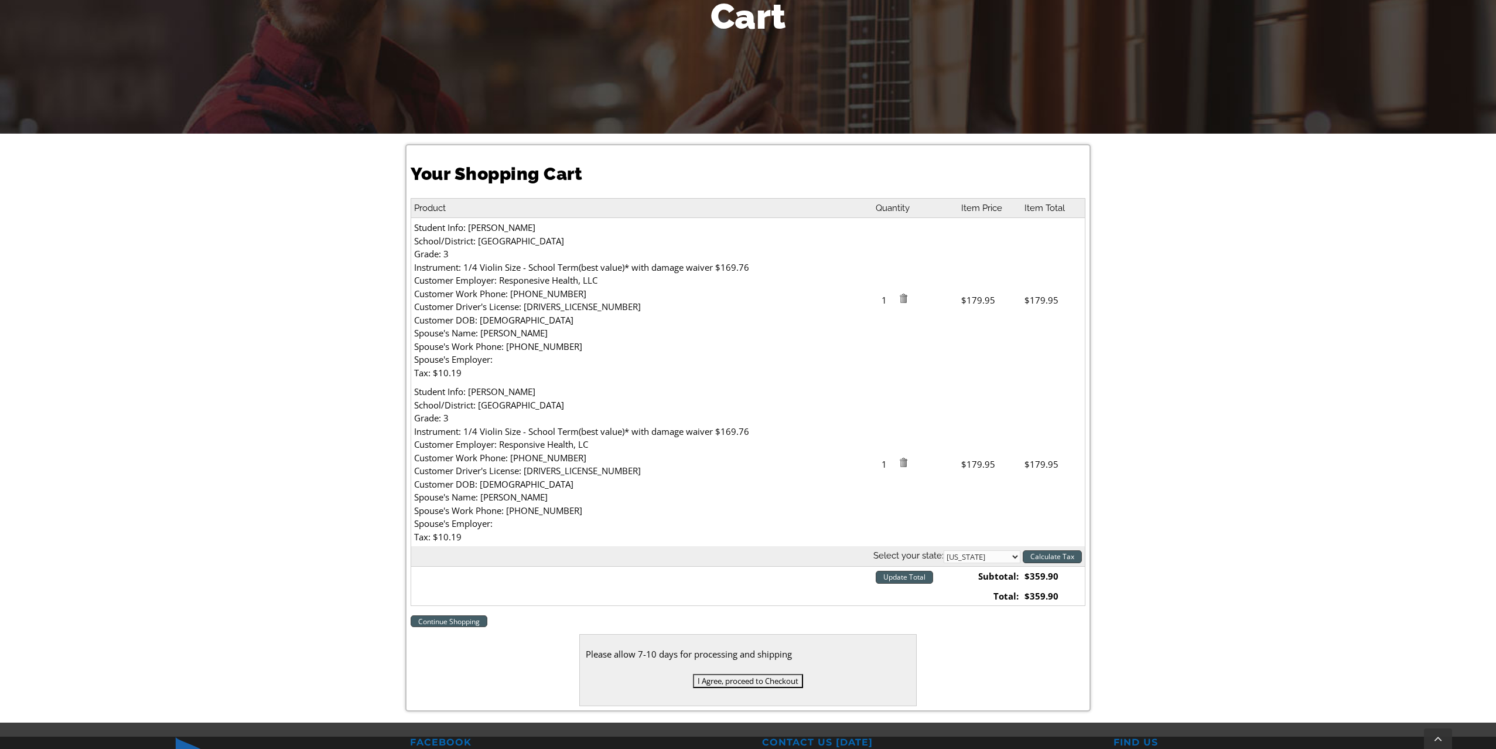
click at [908, 458] on img at bounding box center [903, 462] width 9 height 9
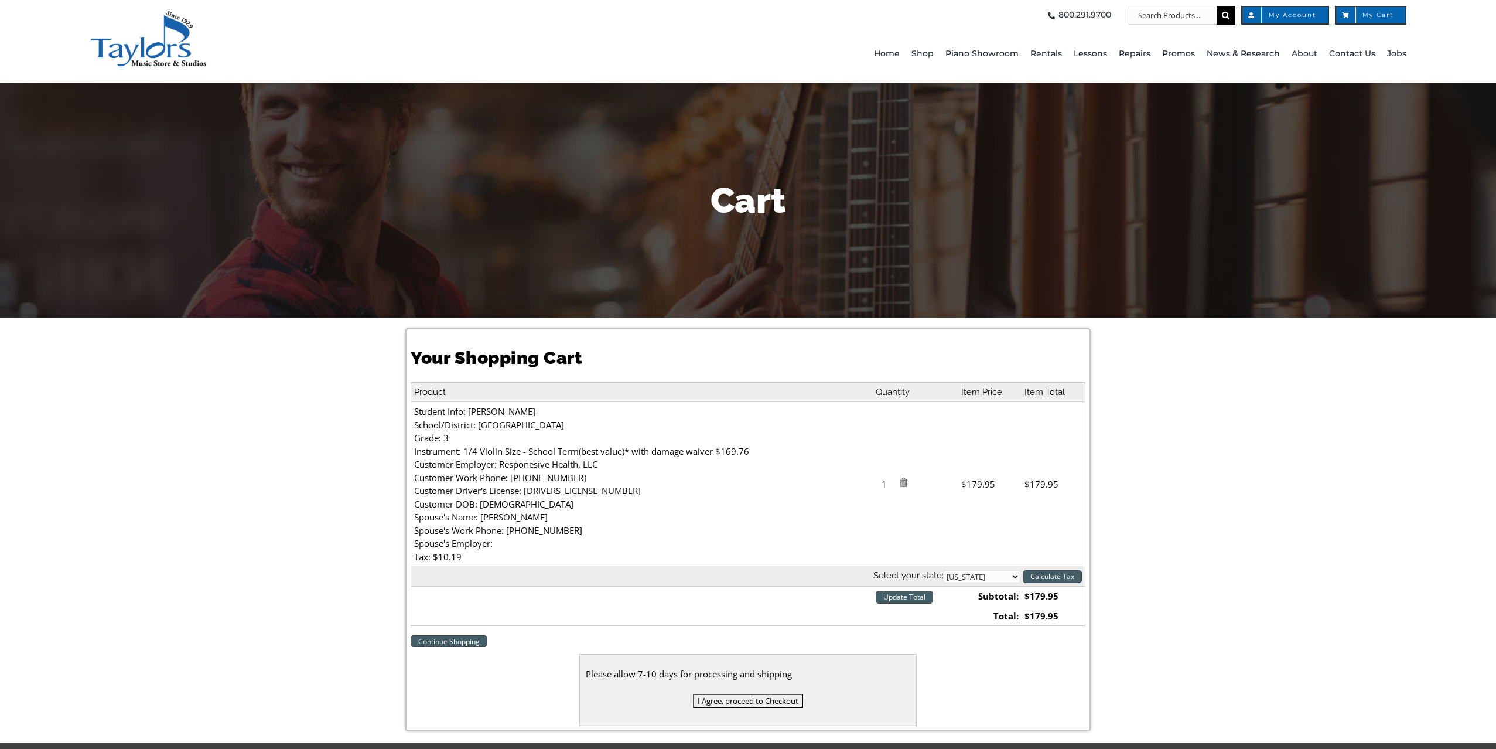
select select "PA"
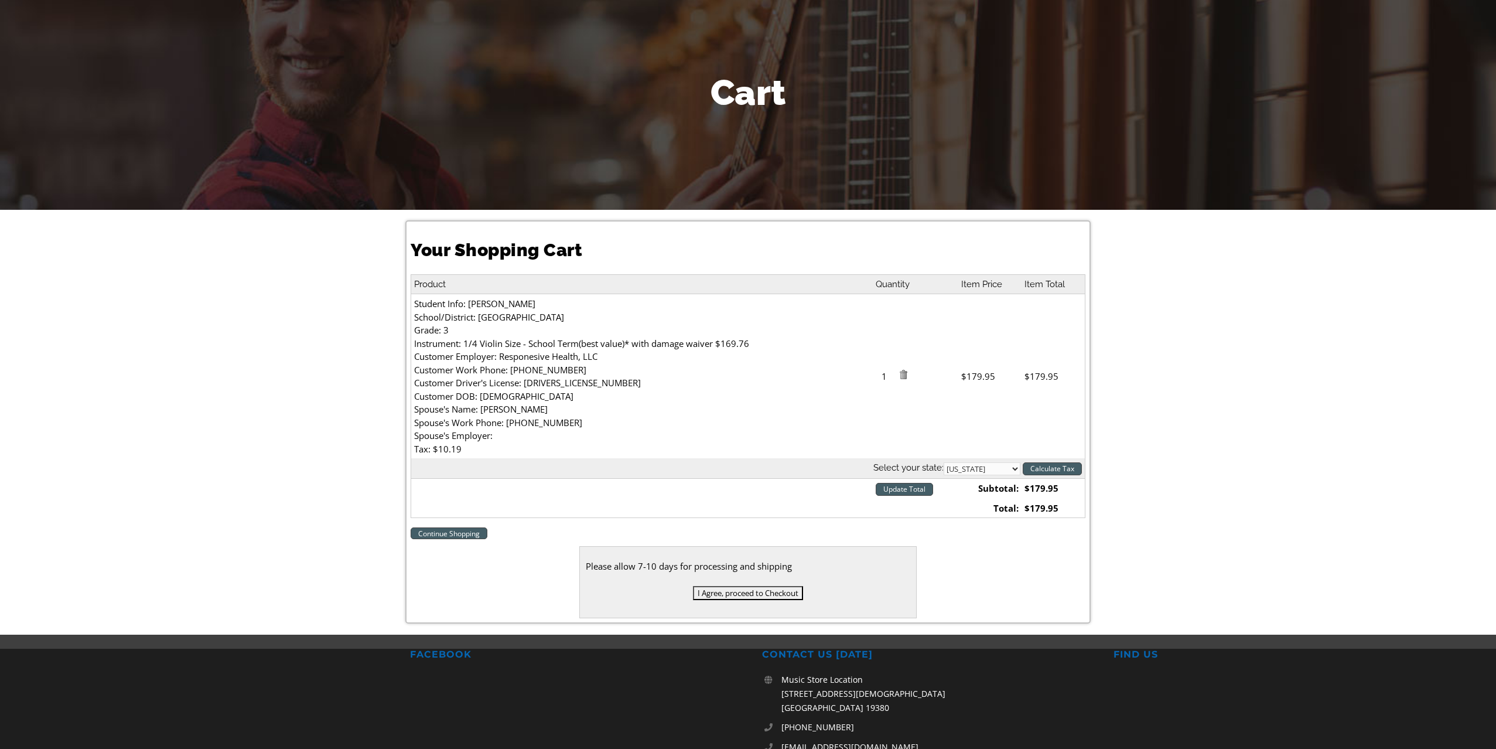
scroll to position [108, 0]
click at [749, 586] on input "I Agree, proceed to Checkout" at bounding box center [748, 592] width 110 height 14
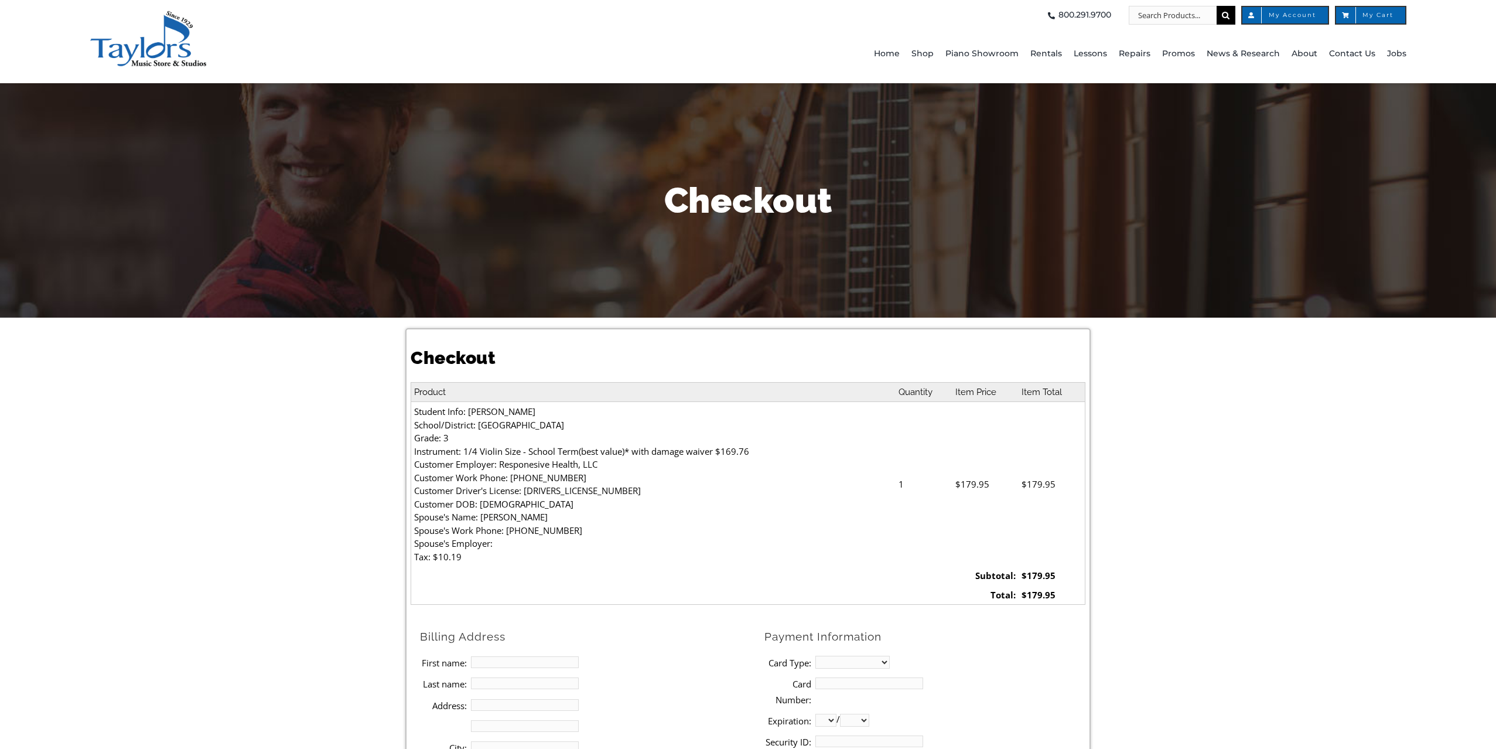
select select
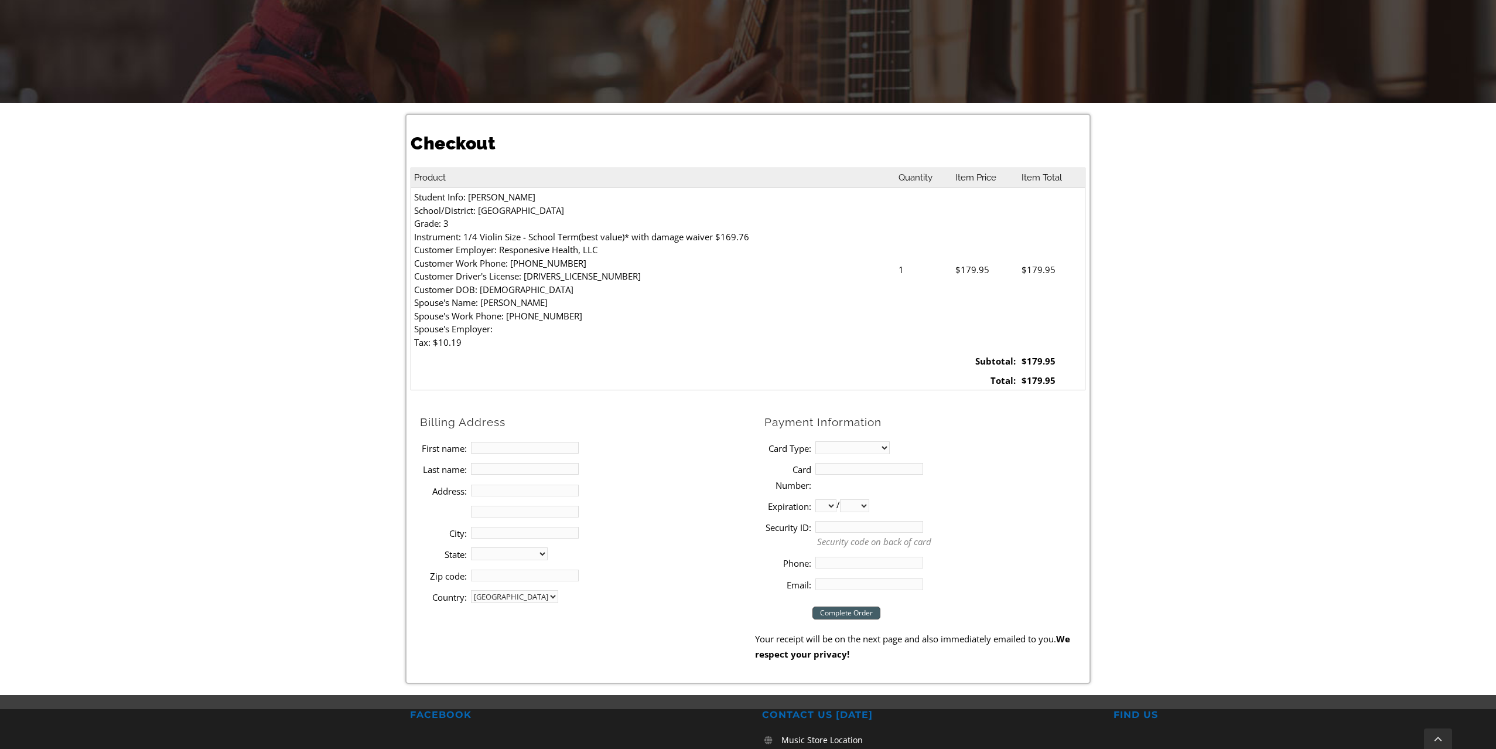
scroll to position [222, 0]
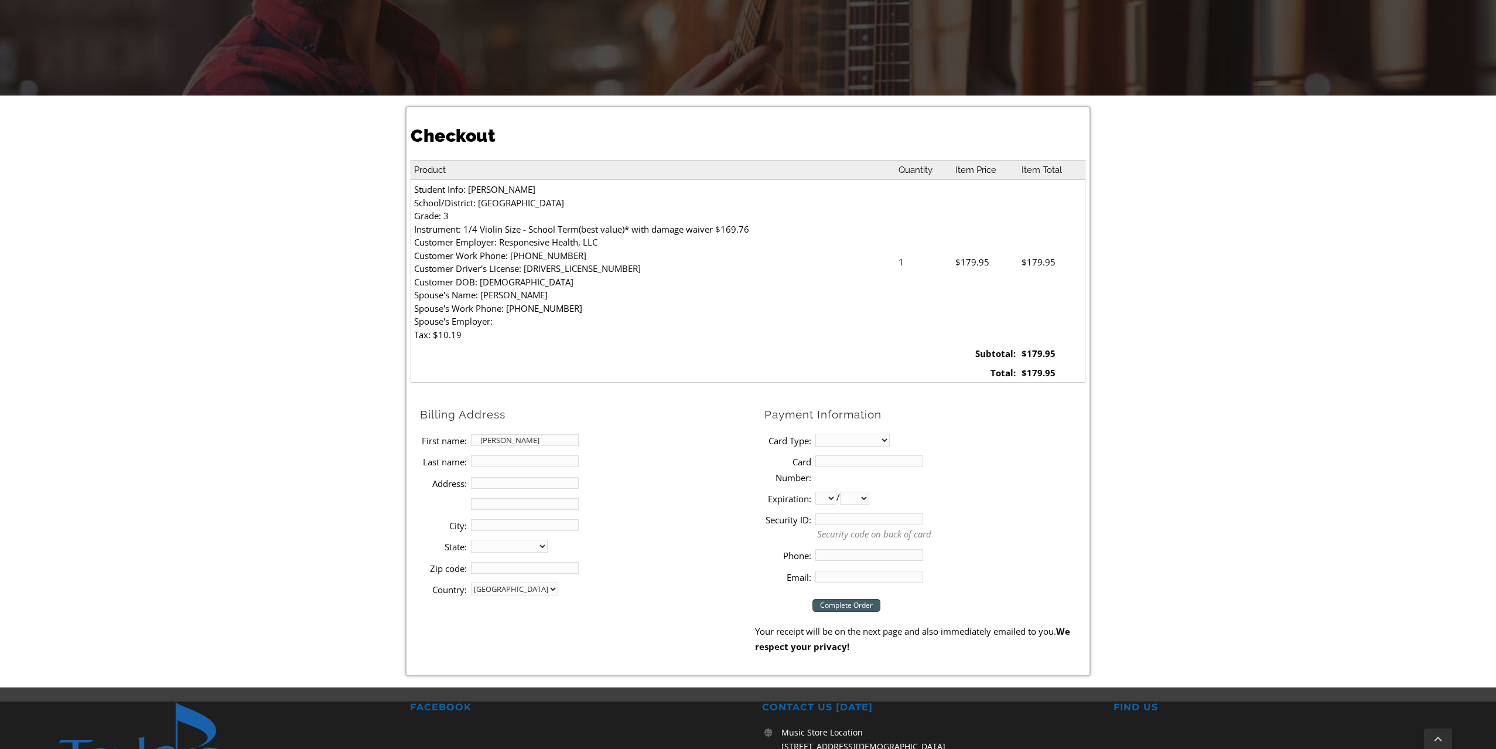
type input "[PERSON_NAME]"
type input "[STREET_ADDRESS][PERSON_NAME]"
click at [666, 462] on li "Last name: [PERSON_NAME]" at bounding box center [587, 461] width 335 height 21
type input "[PERSON_NAME] [PERSON_NAME]"
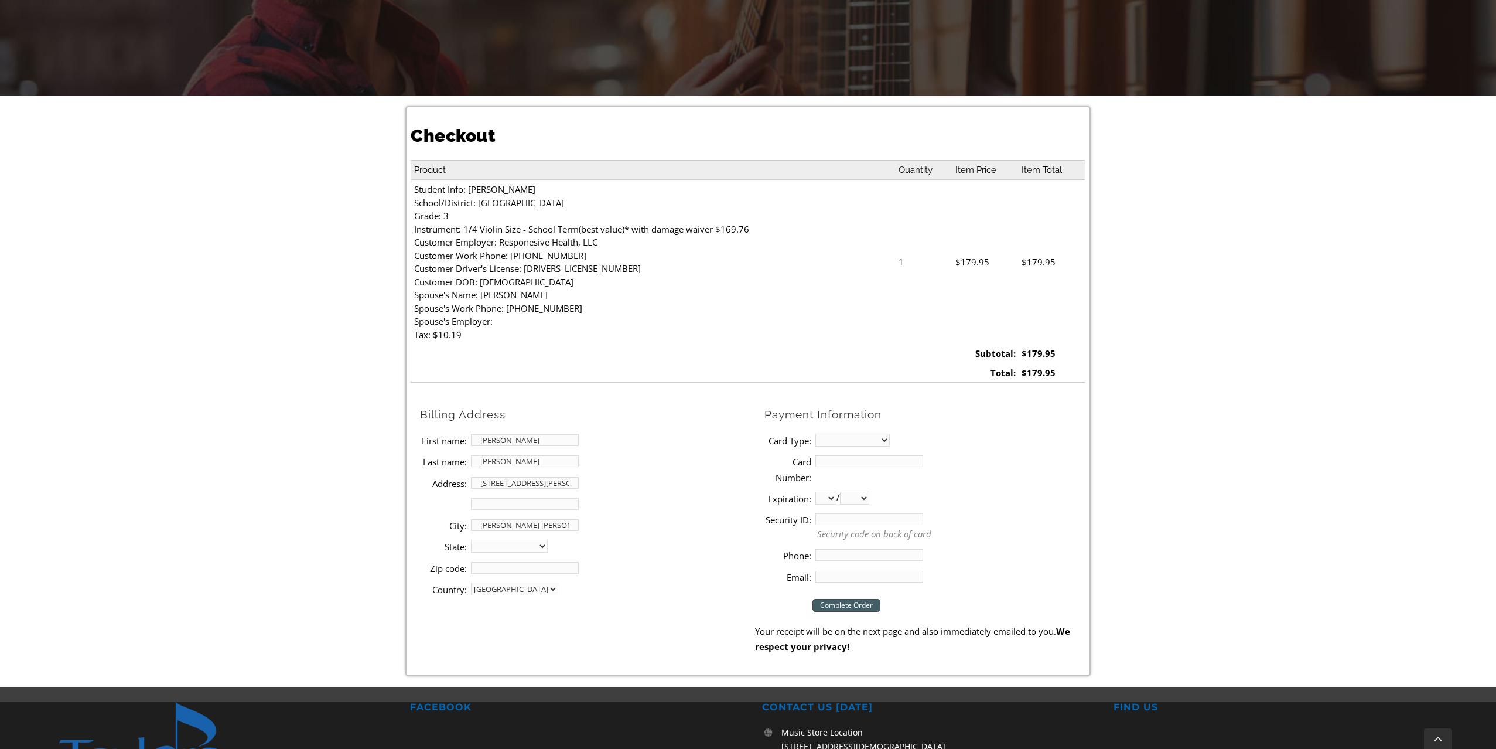
click at [715, 541] on li "State: [US_STATE] [US_STATE] [US_STATE] [US_STATE] [US_STATE] [US_STATE] [US_ST…" at bounding box center [587, 545] width 335 height 21
select select "PA"
type input "19342"
click at [732, 518] on li "City: [PERSON_NAME][GEOGRAPHIC_DATA][PERSON_NAME]" at bounding box center [587, 524] width 335 height 21
select select "mastercard"
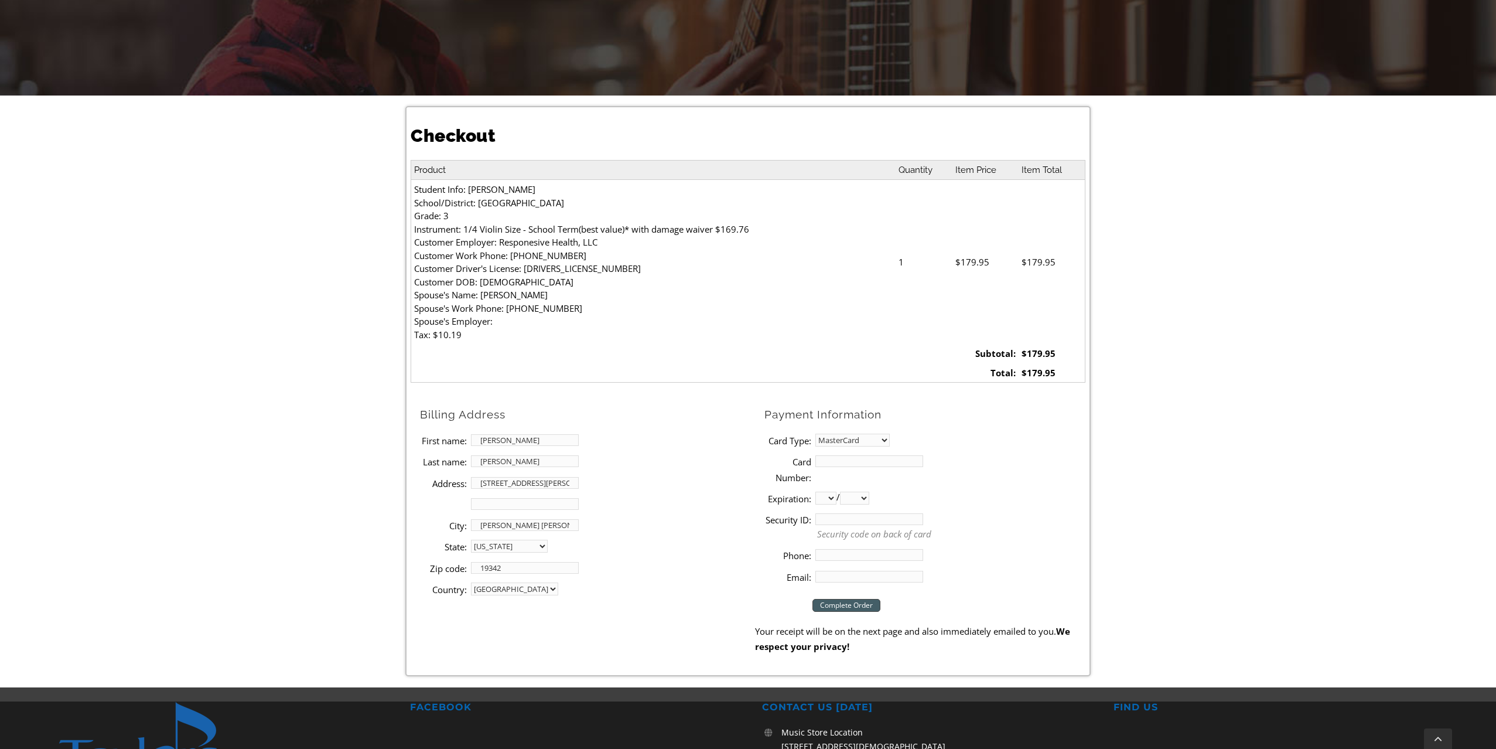
click at [849, 455] on input "Card Number:" at bounding box center [869, 461] width 108 height 12
type input "[CREDIT_CARD_NUMBER]"
select select "11"
select select "2025"
type input "783"
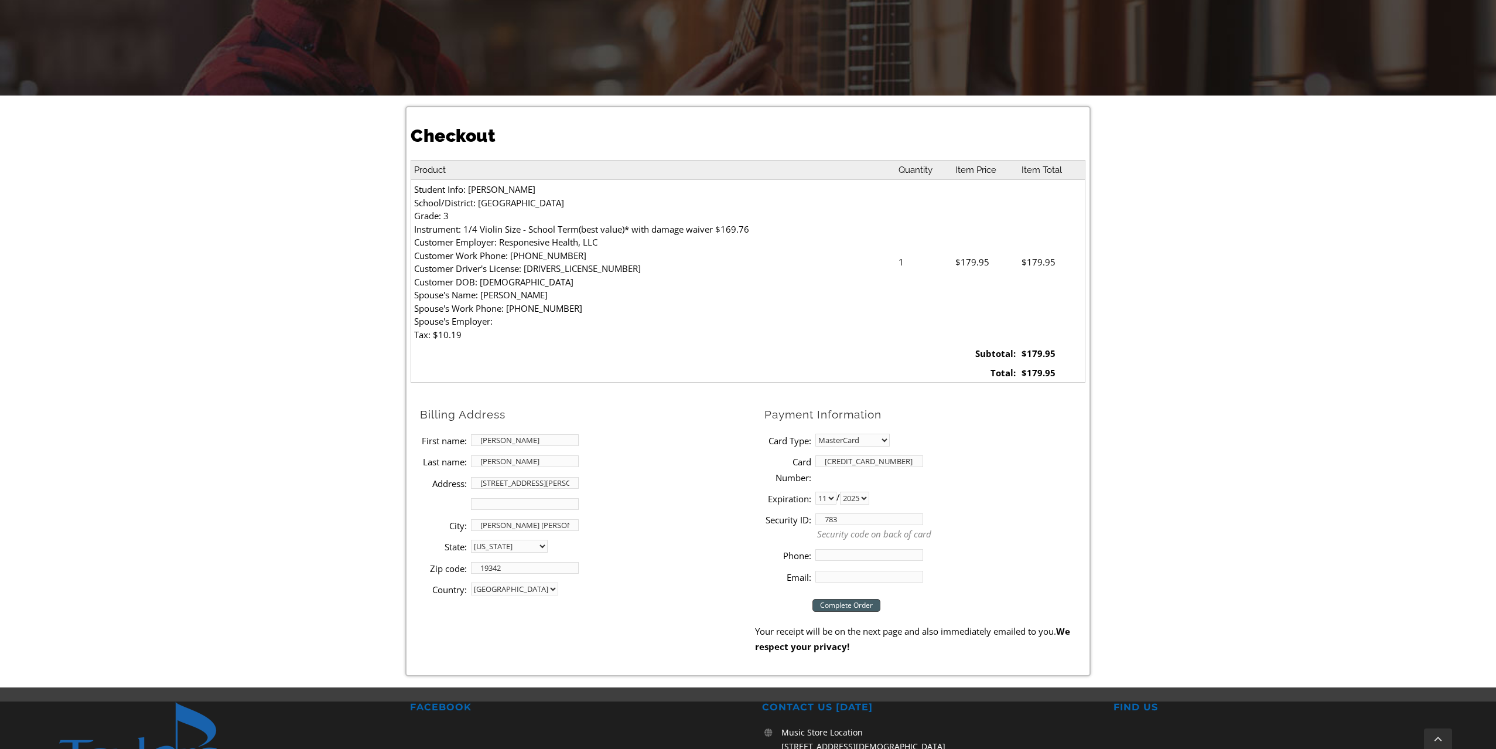
click at [859, 551] on input "Phone:" at bounding box center [869, 555] width 108 height 12
type input "[PHONE_NUMBER]"
type input "[EMAIL_ADDRESS][DOMAIN_NAME]"
click at [948, 518] on li "Security ID: 783 Security code on back of card" at bounding box center [925, 527] width 321 height 36
click at [852, 599] on input "Complete Order" at bounding box center [847, 605] width 68 height 13
